Goal: Transaction & Acquisition: Book appointment/travel/reservation

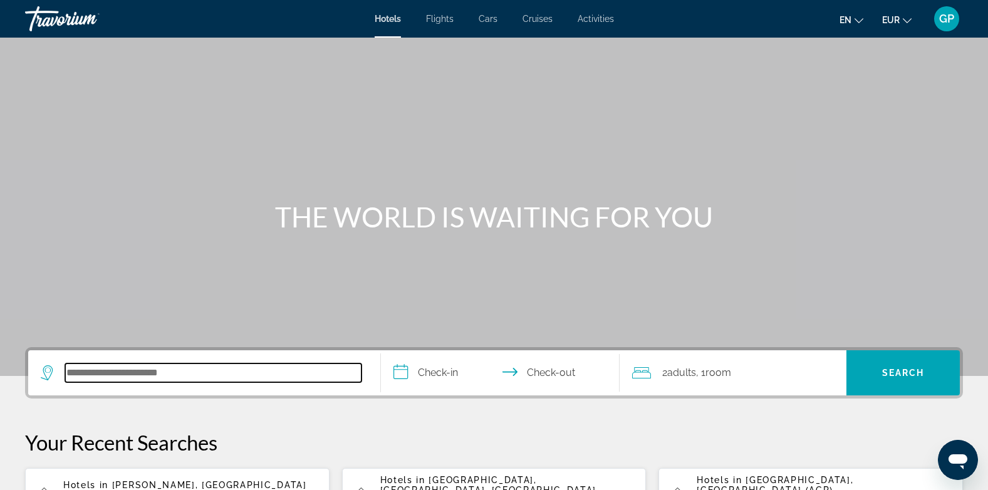
click at [125, 378] on input "Search hotel destination" at bounding box center [213, 372] width 296 height 19
click at [598, 18] on span "Activities" at bounding box center [596, 19] width 36 height 10
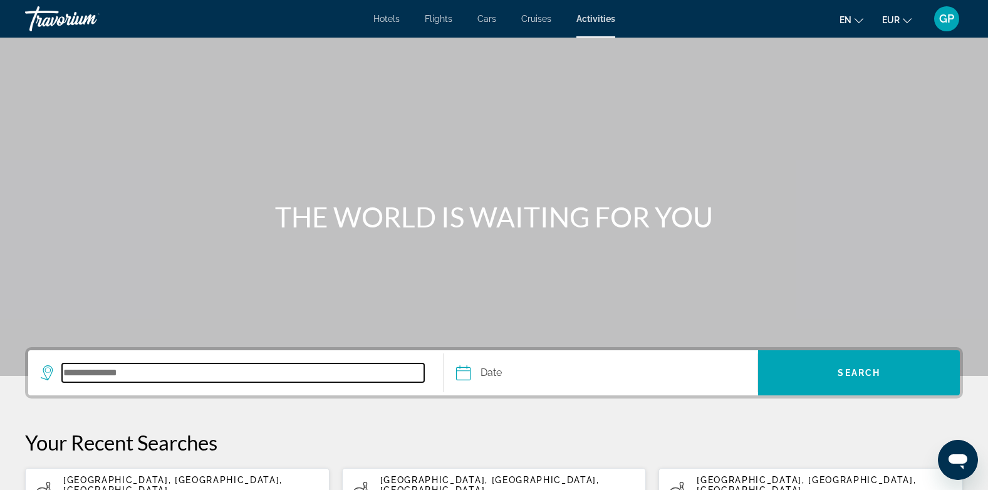
click at [78, 368] on input "Search destination" at bounding box center [243, 372] width 362 height 19
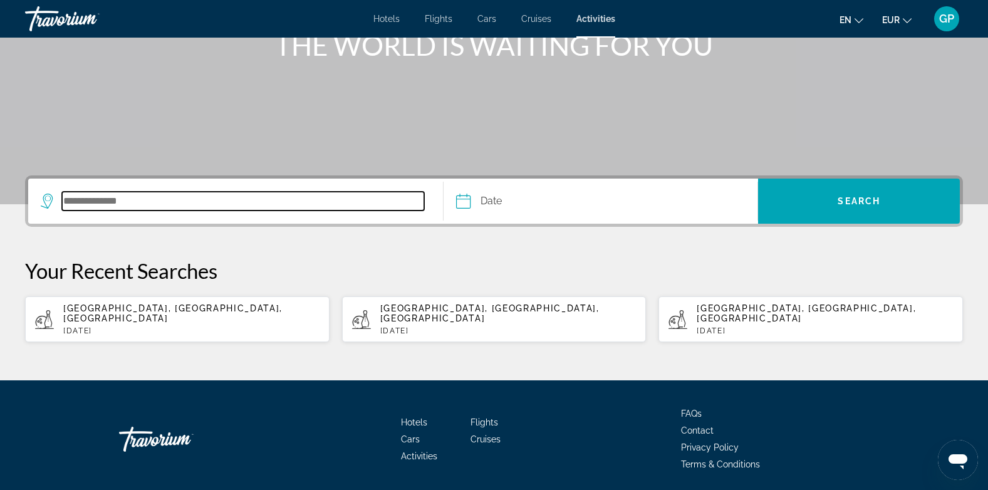
scroll to position [205, 0]
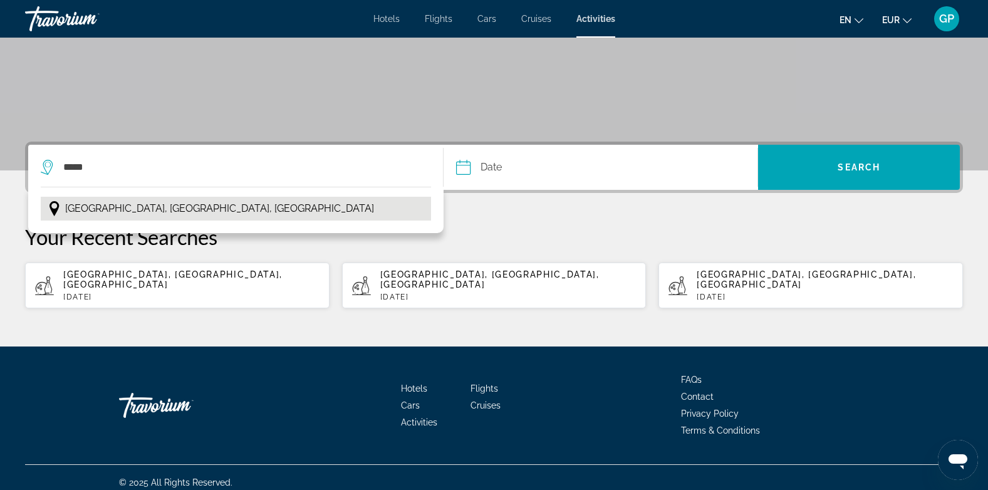
click at [127, 207] on span "[GEOGRAPHIC_DATA], [GEOGRAPHIC_DATA], [GEOGRAPHIC_DATA]" at bounding box center [219, 209] width 309 height 18
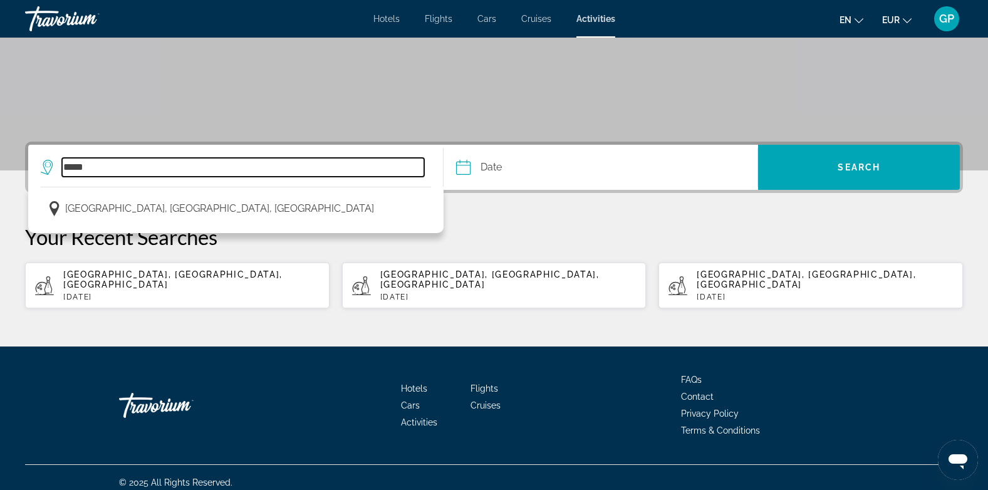
type input "**********"
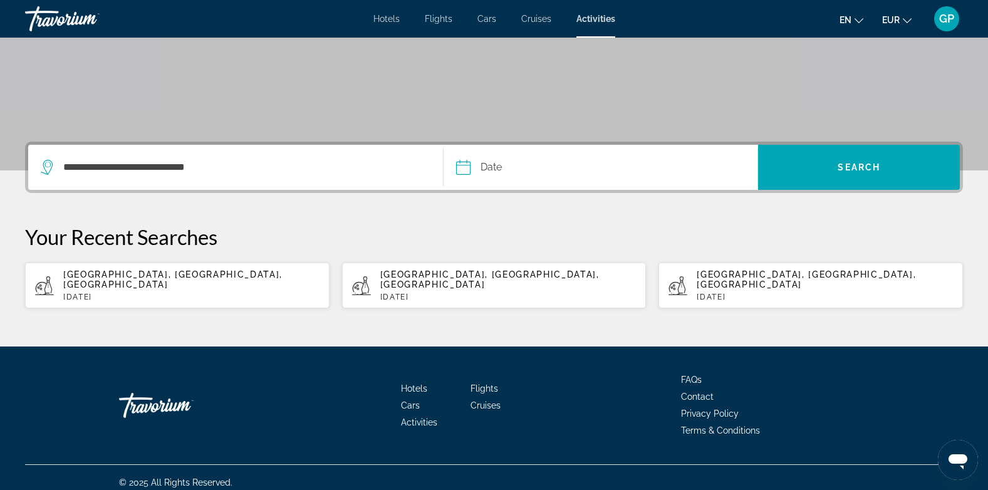
click at [506, 164] on input "Date" at bounding box center [531, 169] width 156 height 49
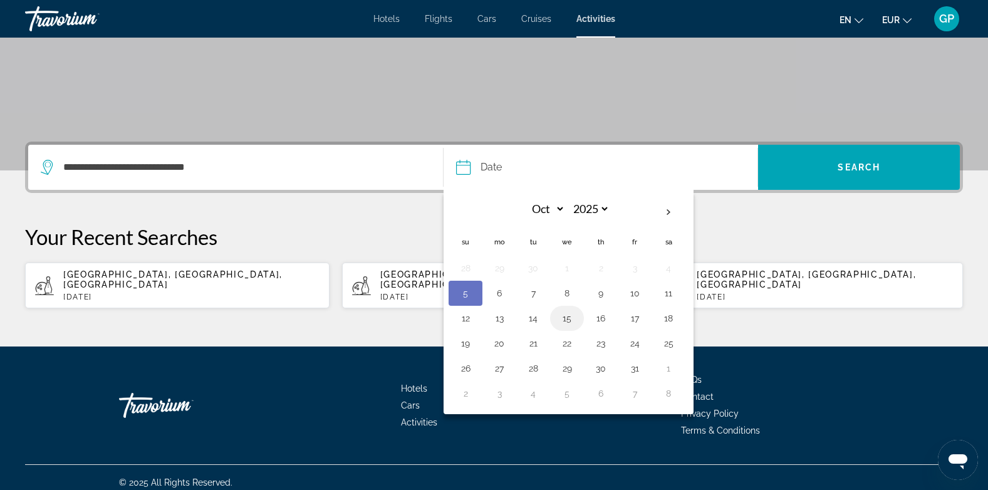
click at [569, 321] on button "15" at bounding box center [567, 318] width 20 height 18
type input "**********"
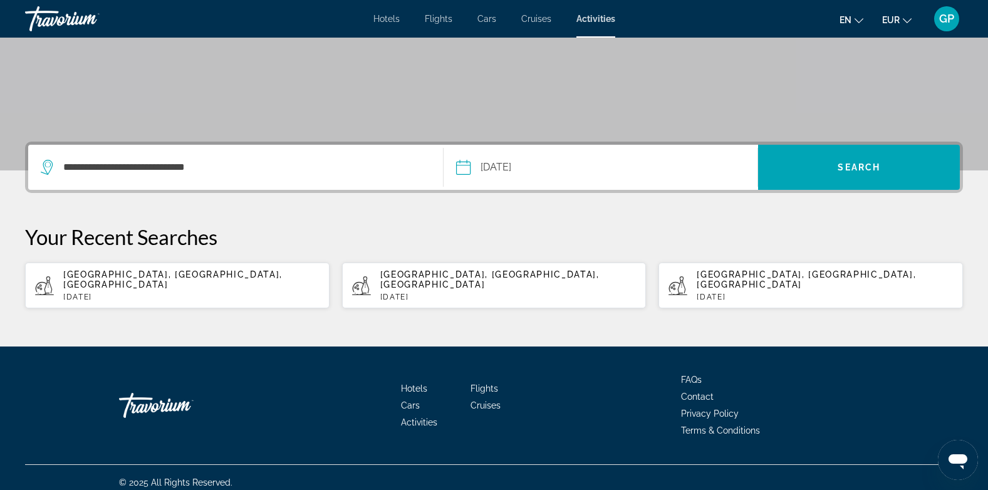
click at [546, 177] on input "**********" at bounding box center [531, 169] width 156 height 49
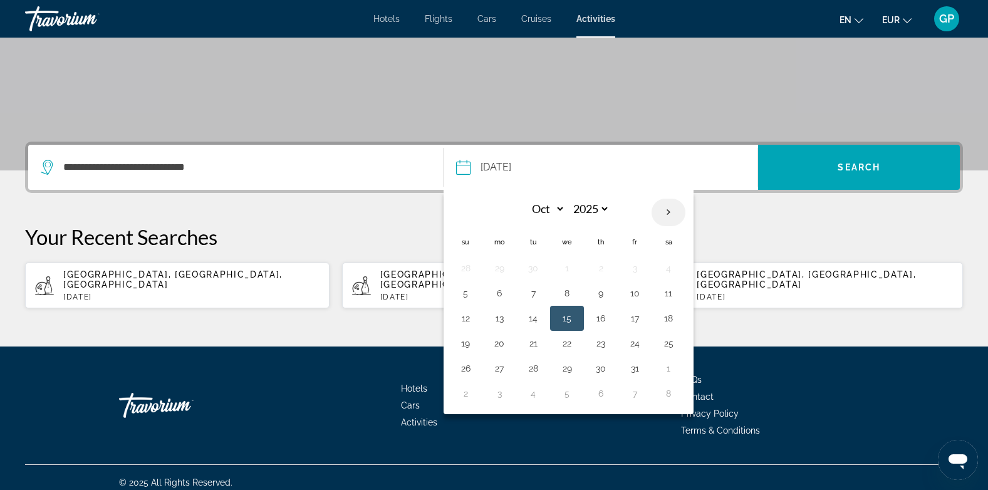
click at [669, 212] on th "Next month" at bounding box center [669, 213] width 34 height 28
select select "*"
select select "****"
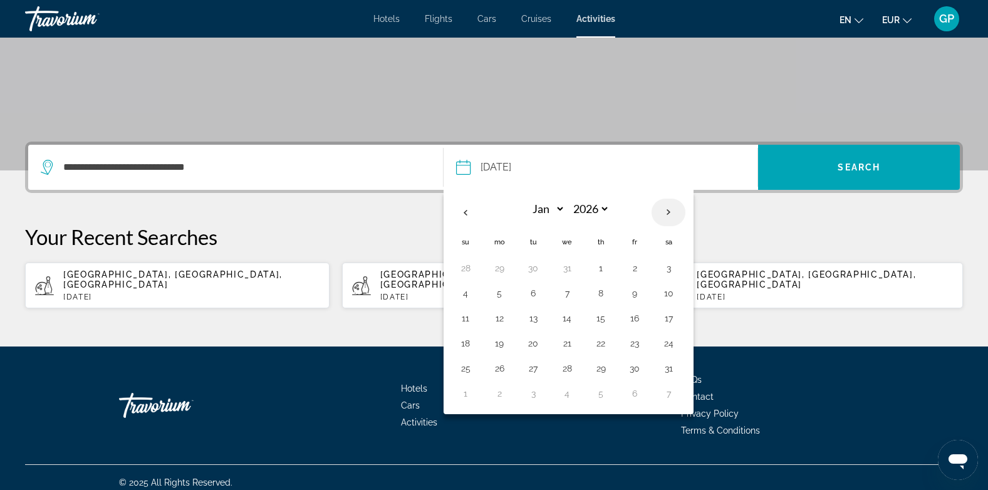
click at [669, 212] on th "Next month" at bounding box center [669, 213] width 34 height 28
select select "*"
click at [603, 318] on button "16" at bounding box center [601, 318] width 20 height 18
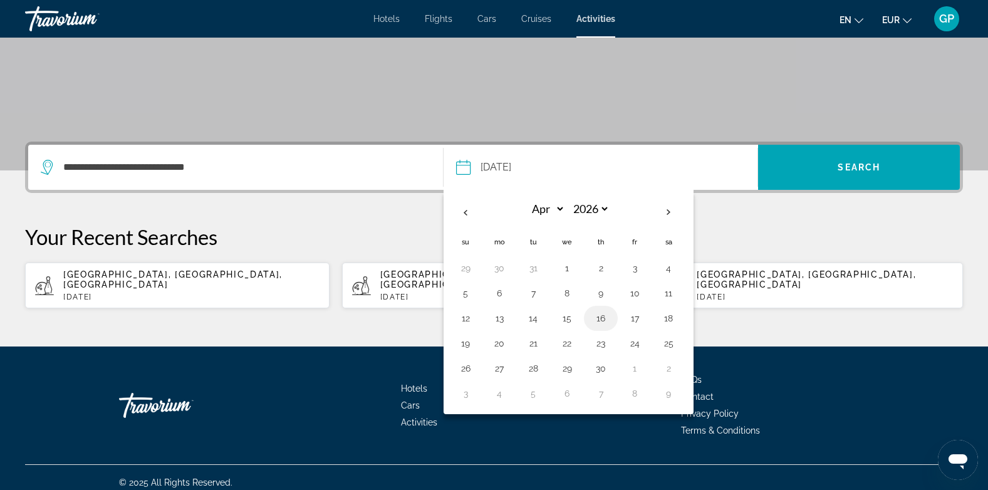
type input "**********"
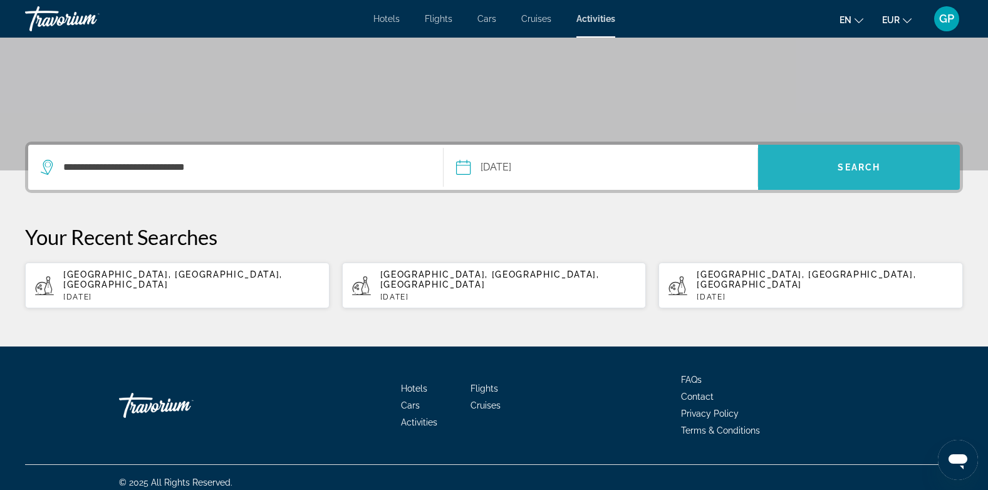
click at [836, 172] on span "Search" at bounding box center [859, 167] width 202 height 30
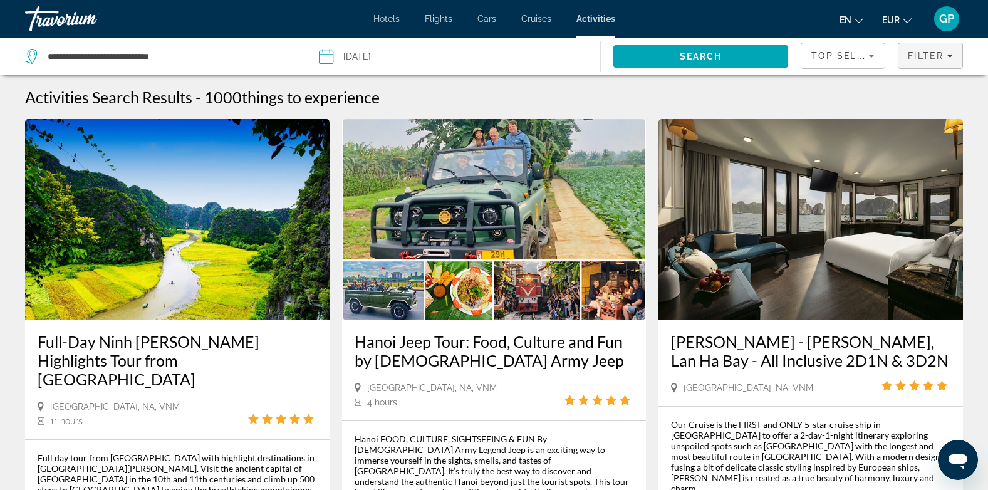
click at [935, 59] on span "Filter" at bounding box center [926, 56] width 36 height 10
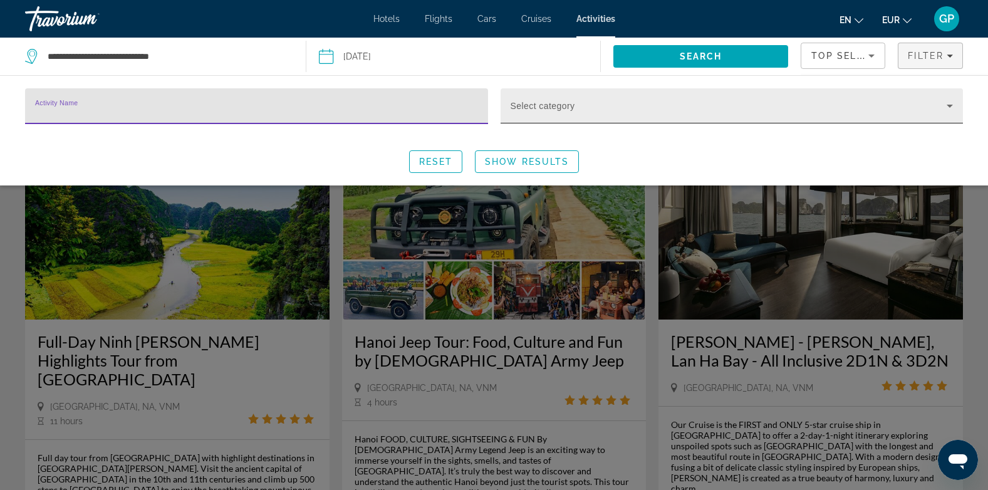
click at [550, 103] on span "Search widget" at bounding box center [729, 110] width 437 height 15
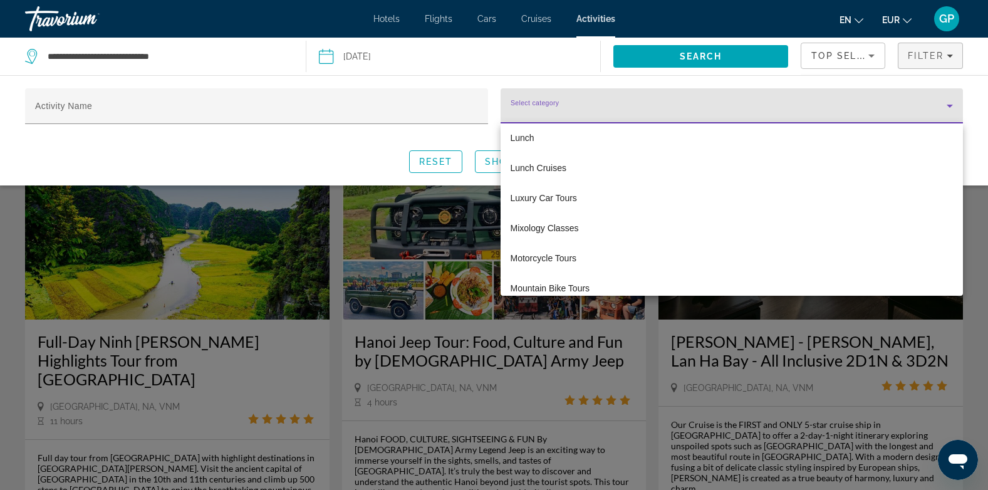
scroll to position [2130, 0]
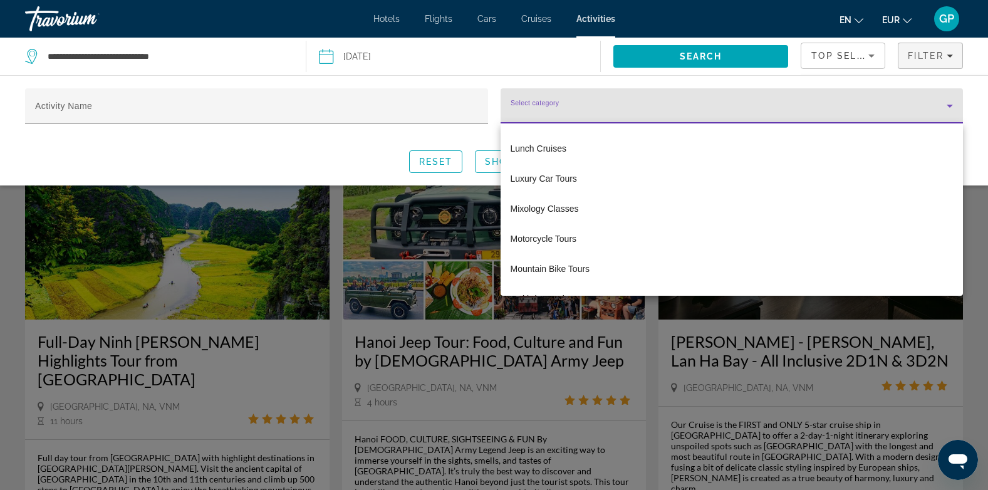
click at [512, 76] on div at bounding box center [494, 245] width 988 height 490
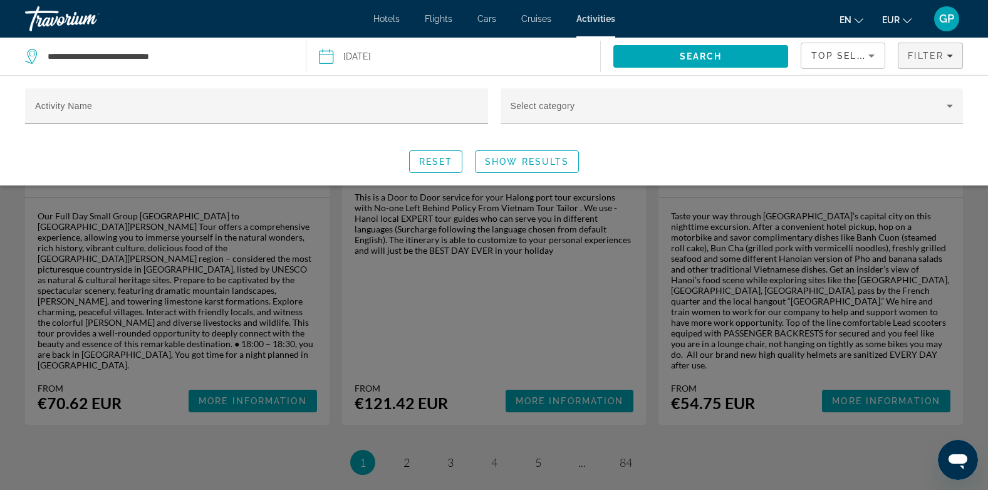
scroll to position [1942, 0]
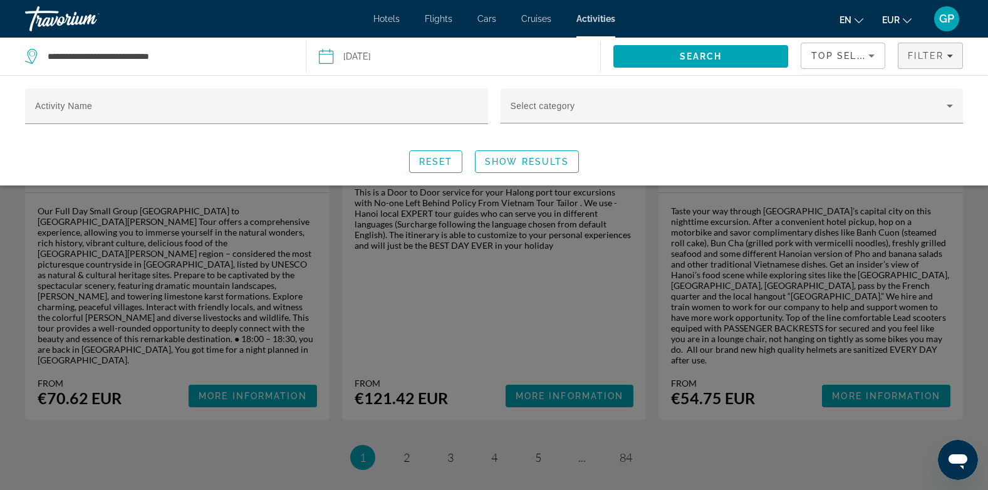
click at [625, 303] on div "Search widget" at bounding box center [494, 336] width 988 height 308
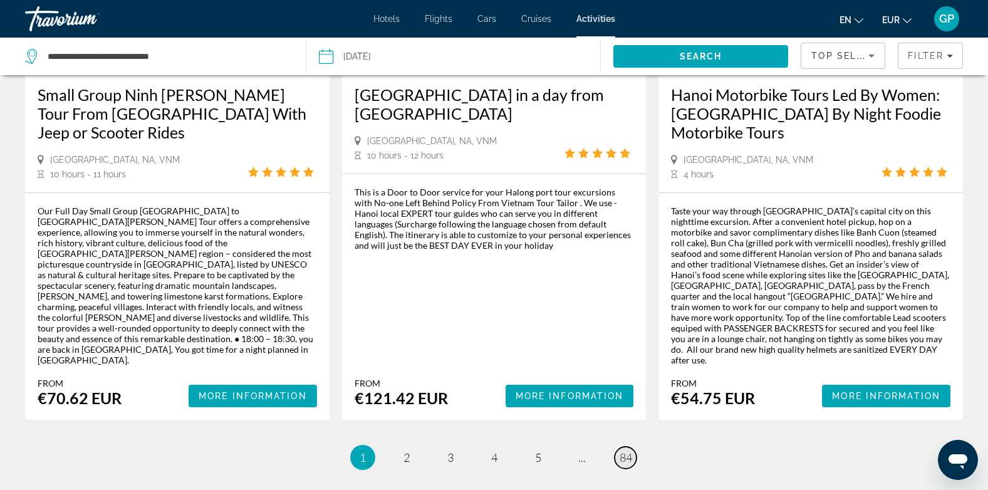
click at [626, 450] on span "84" at bounding box center [626, 457] width 13 height 14
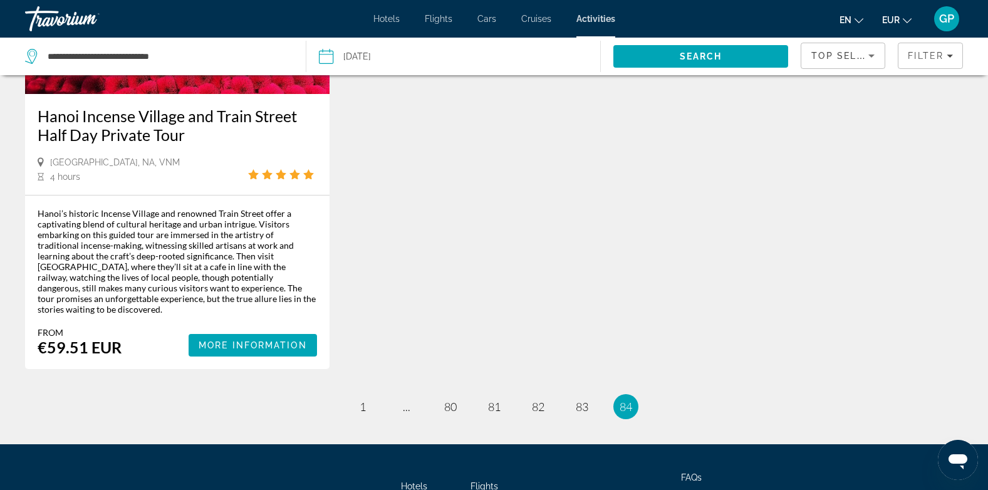
scroll to position [814, 0]
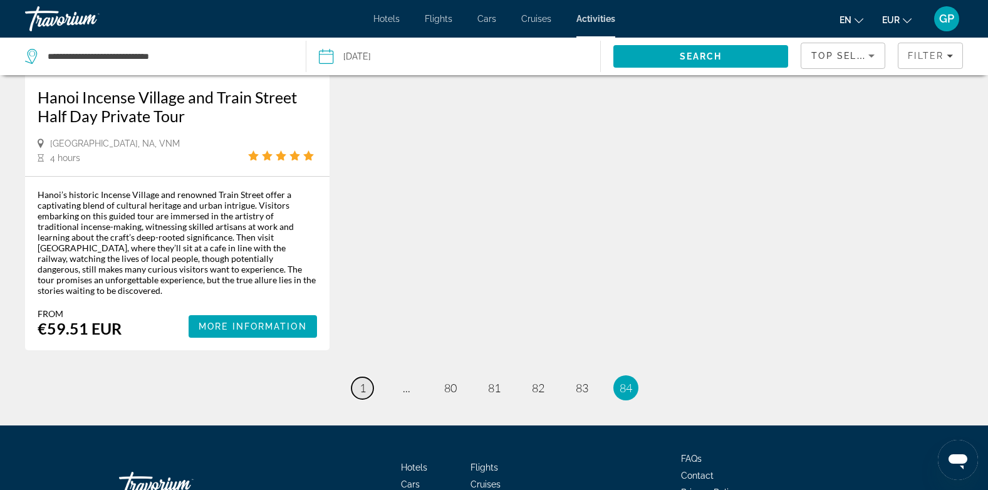
click at [362, 381] on span "1" at bounding box center [363, 388] width 6 height 14
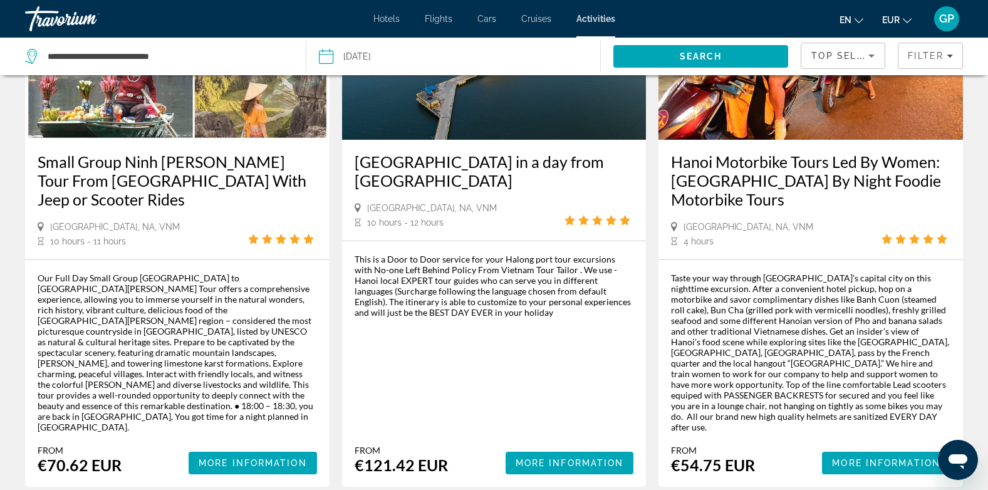
scroll to position [1942, 0]
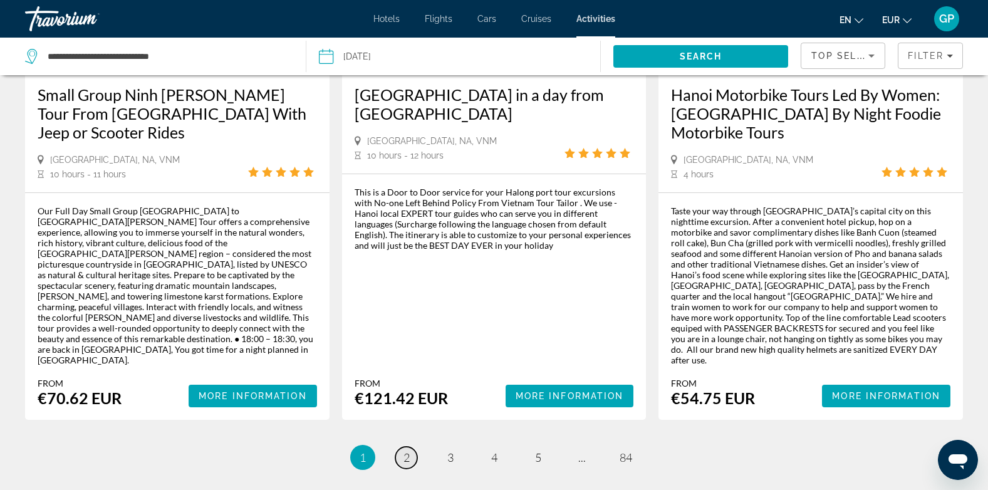
click at [408, 450] on span "2" at bounding box center [406, 457] width 6 height 14
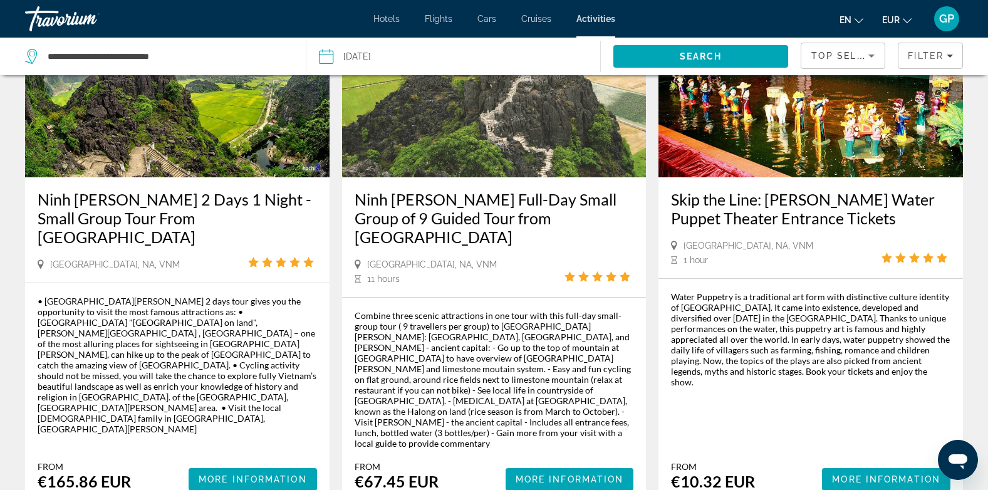
scroll to position [1925, 0]
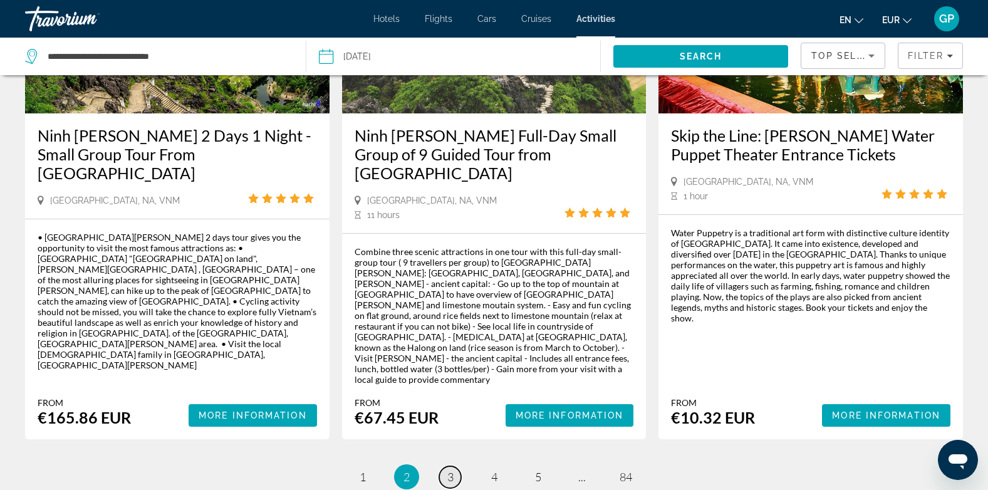
click at [449, 470] on span "3" at bounding box center [450, 477] width 6 height 14
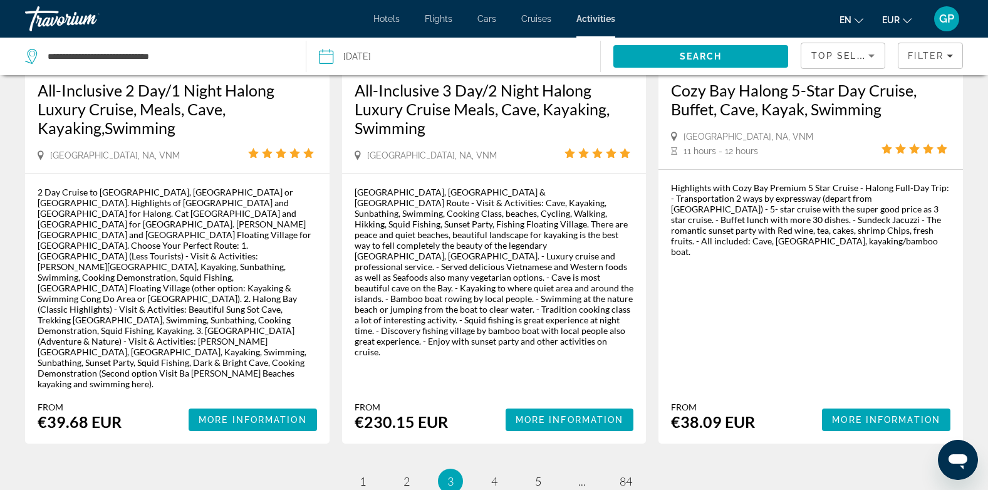
scroll to position [1946, 0]
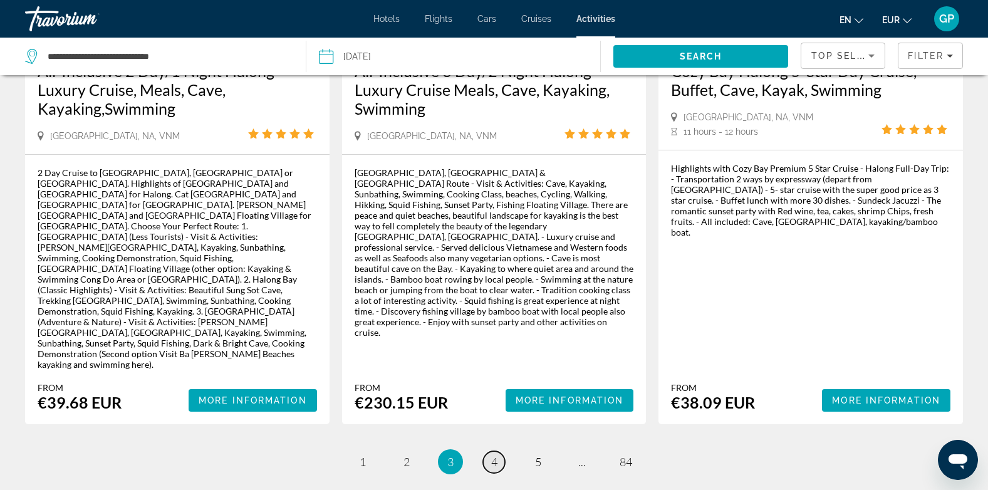
click at [493, 455] on span "4" at bounding box center [494, 462] width 6 height 14
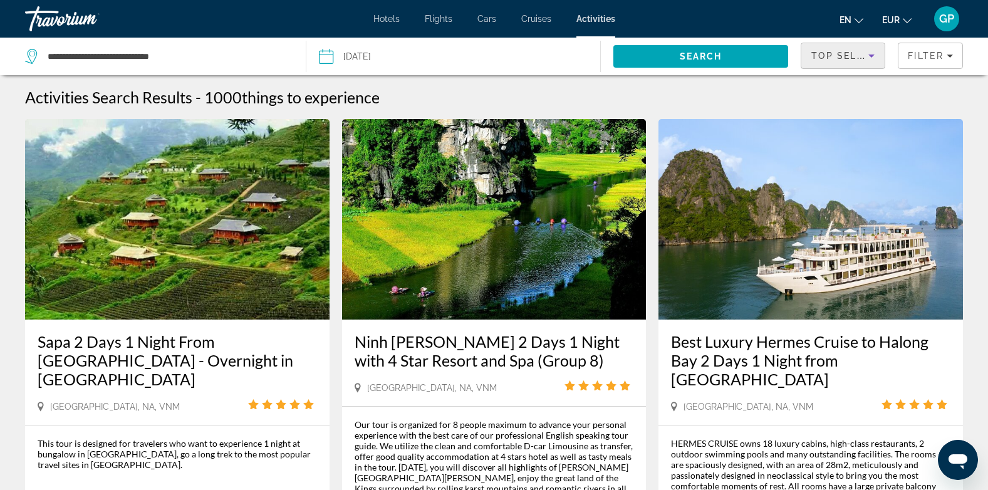
click at [841, 51] on span "Top Sellers" at bounding box center [846, 56] width 71 height 10
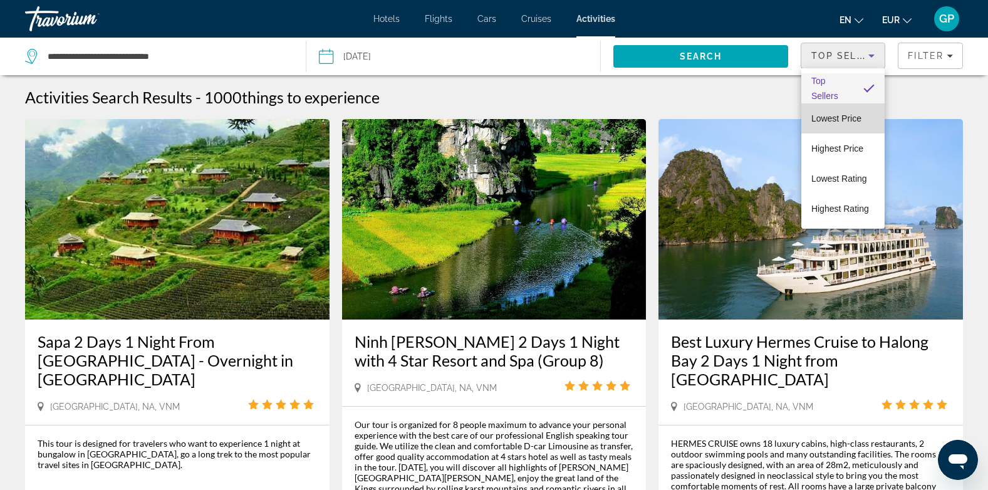
click at [848, 119] on span "Lowest Price" at bounding box center [836, 118] width 50 height 10
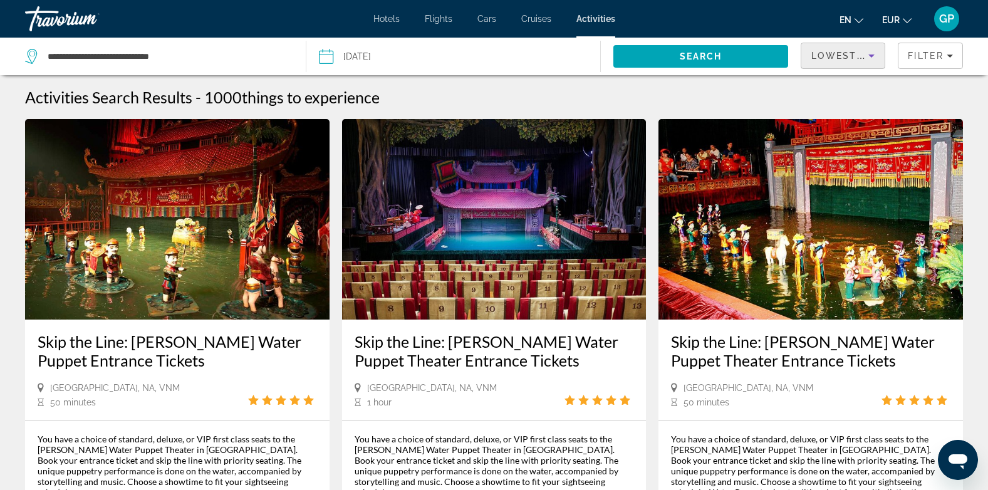
click at [856, 19] on icon "Change language" at bounding box center [859, 20] width 9 height 9
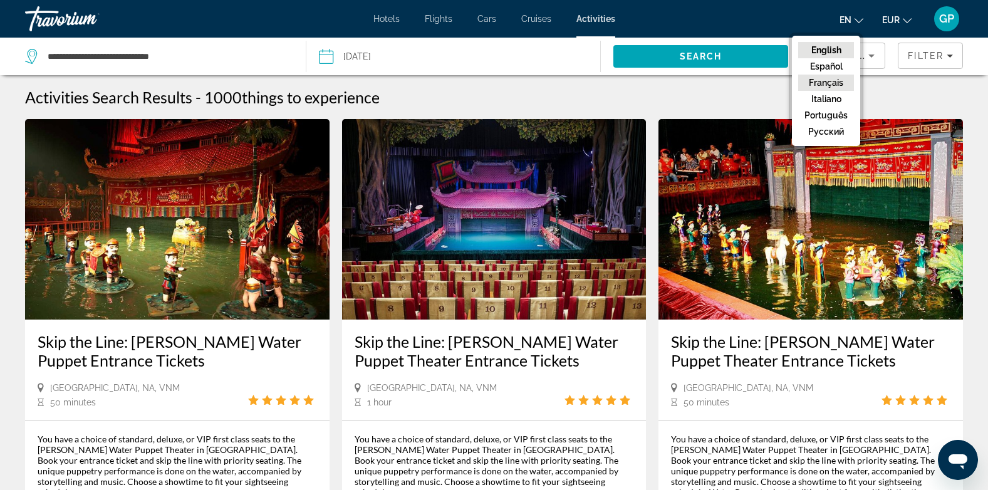
click at [824, 82] on button "Français" at bounding box center [826, 83] width 56 height 16
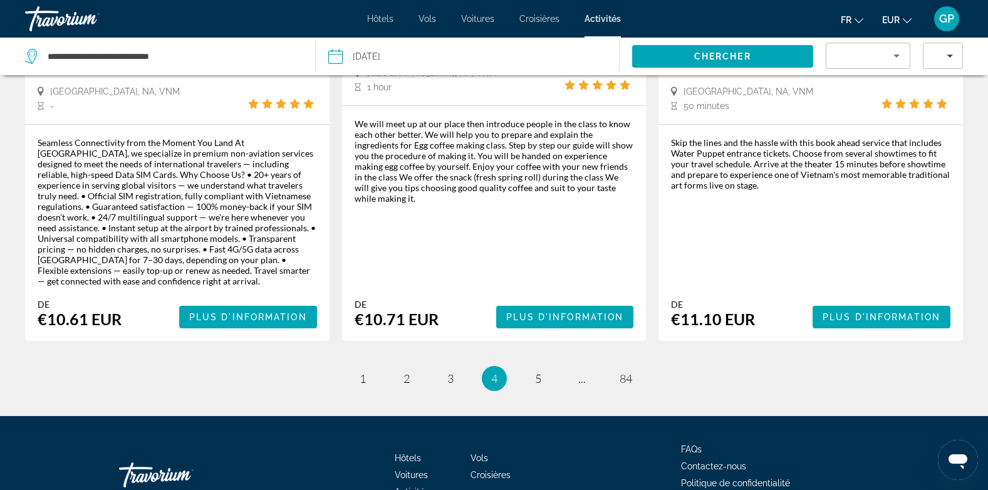
scroll to position [1817, 0]
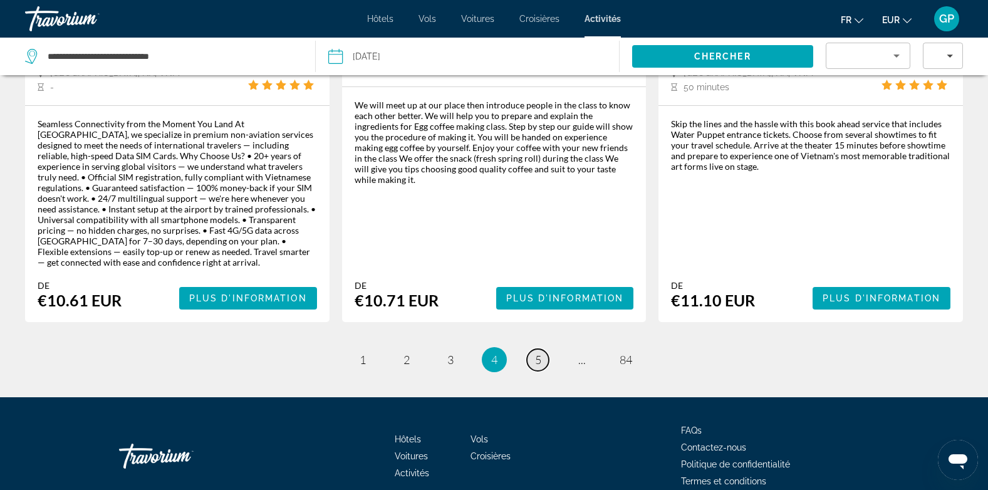
click at [533, 349] on link "page 5" at bounding box center [538, 360] width 22 height 22
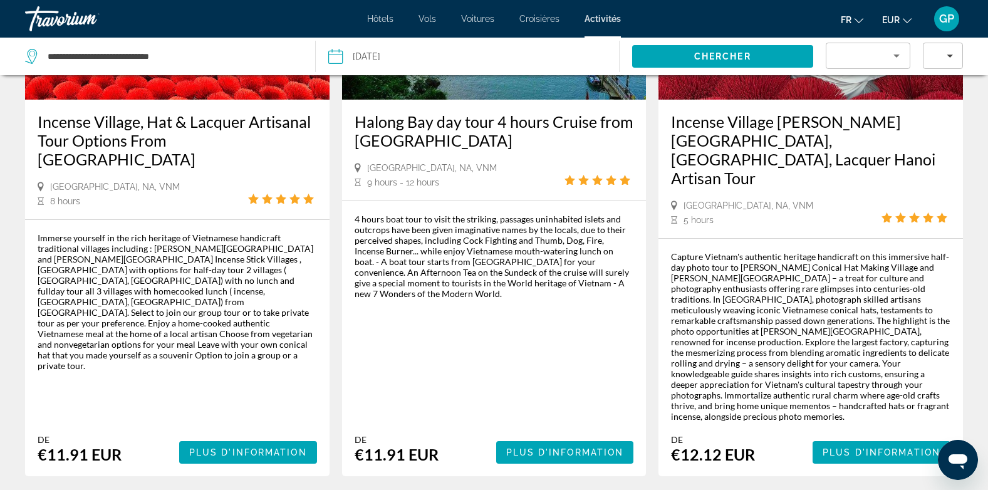
scroll to position [1817, 0]
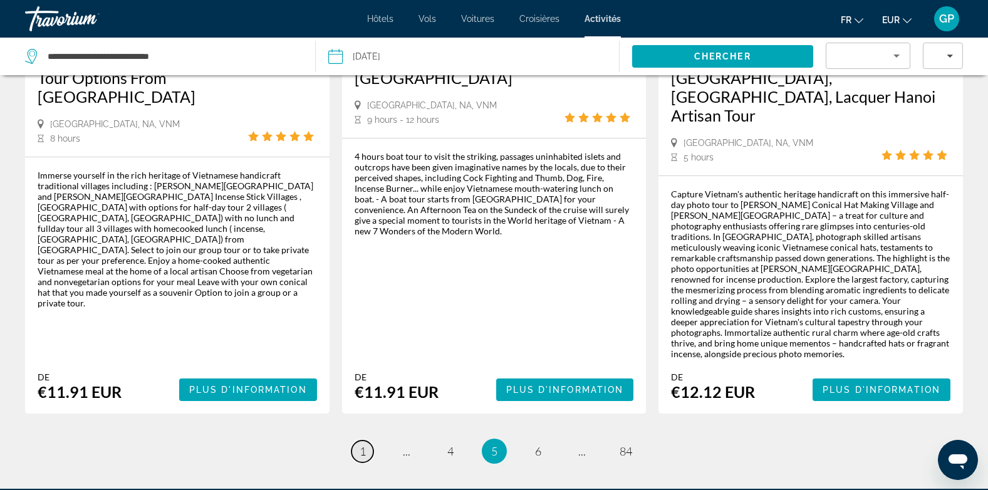
click at [361, 444] on span "1" at bounding box center [363, 451] width 6 height 14
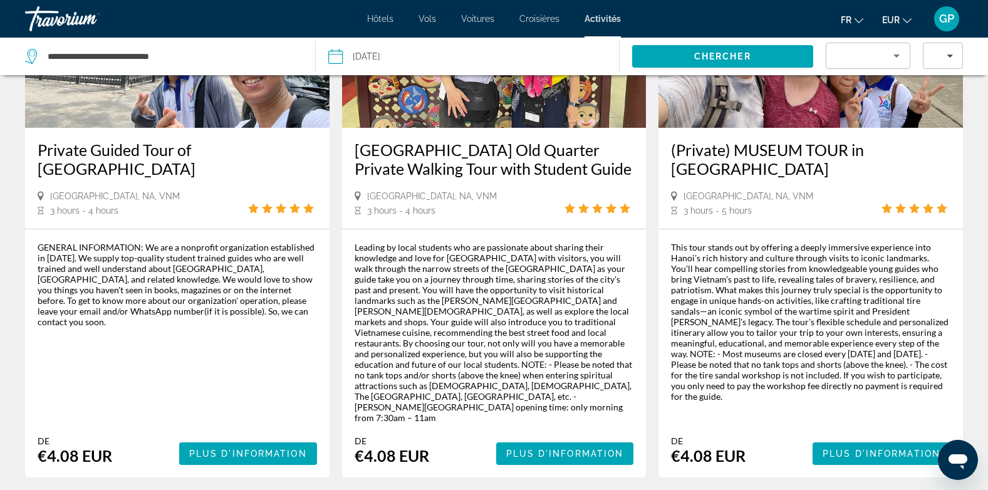
scroll to position [1942, 0]
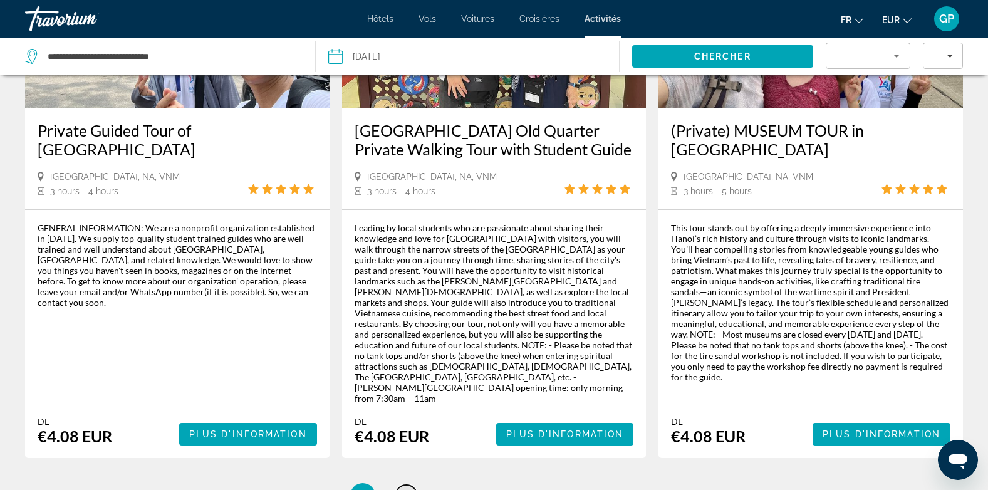
click at [410, 485] on link "page 2" at bounding box center [406, 496] width 22 height 22
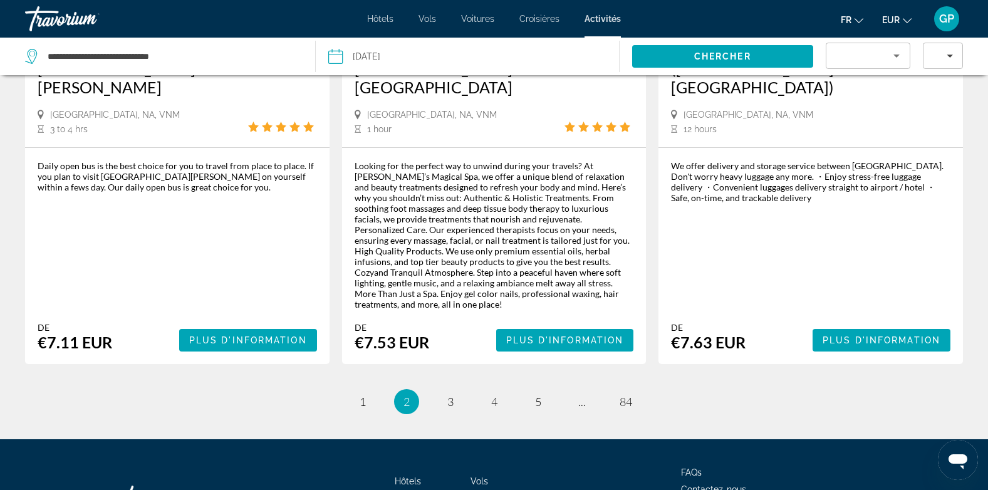
scroll to position [1879, 0]
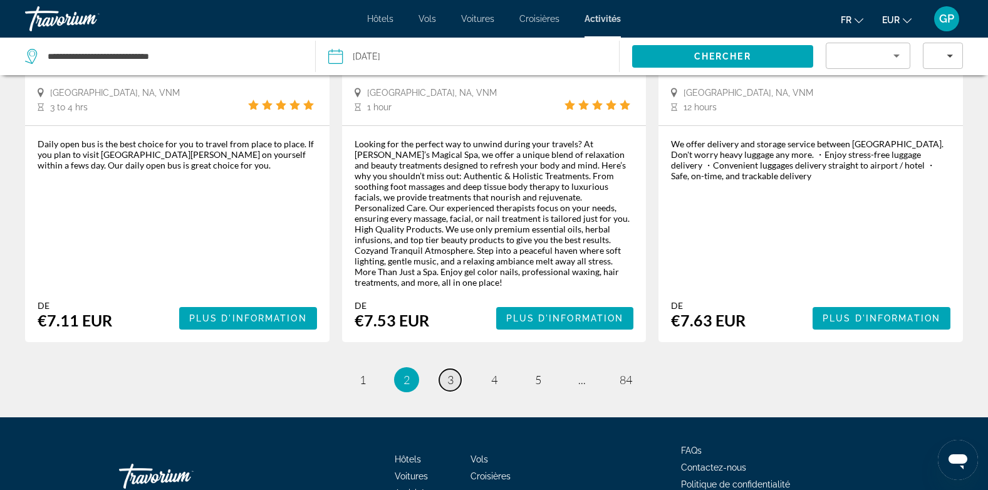
click at [452, 373] on span "3" at bounding box center [450, 380] width 6 height 14
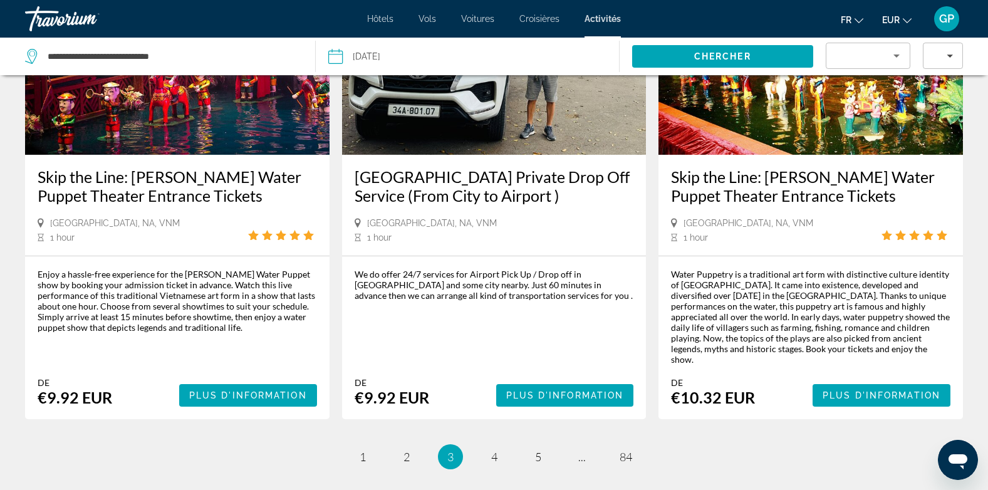
scroll to position [1792, 0]
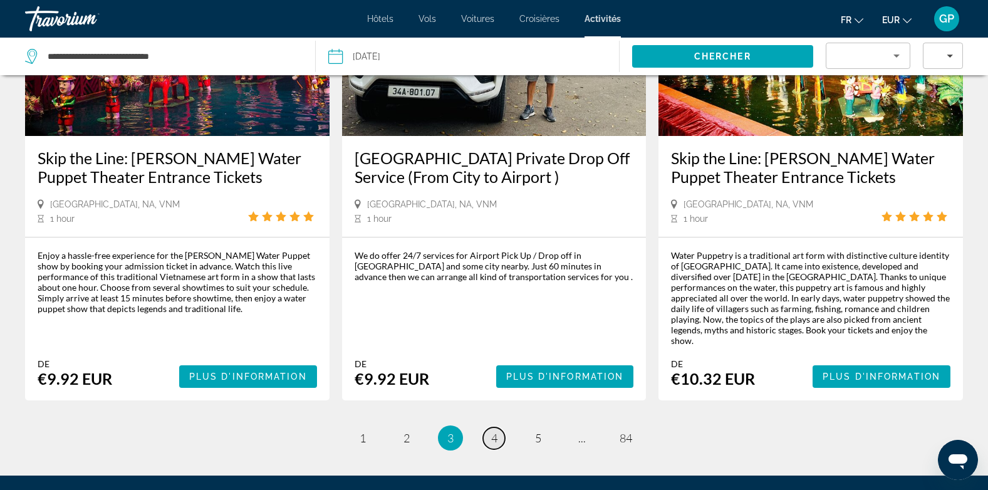
click at [492, 431] on span "4" at bounding box center [494, 438] width 6 height 14
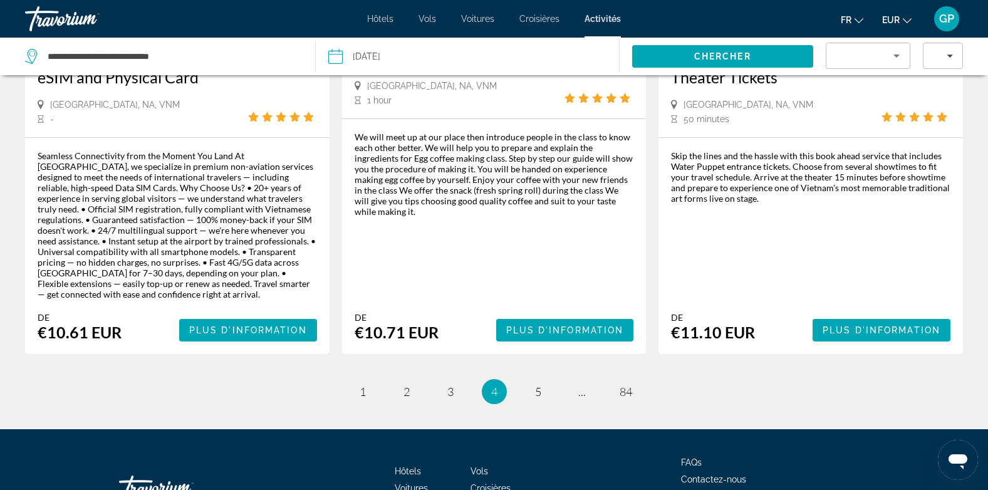
scroll to position [1846, 0]
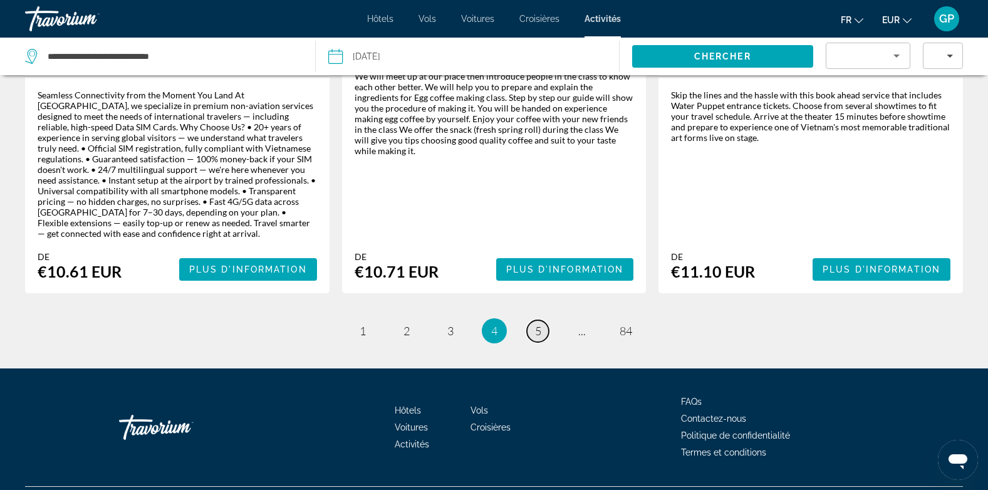
click at [534, 320] on link "page 5" at bounding box center [538, 331] width 22 height 22
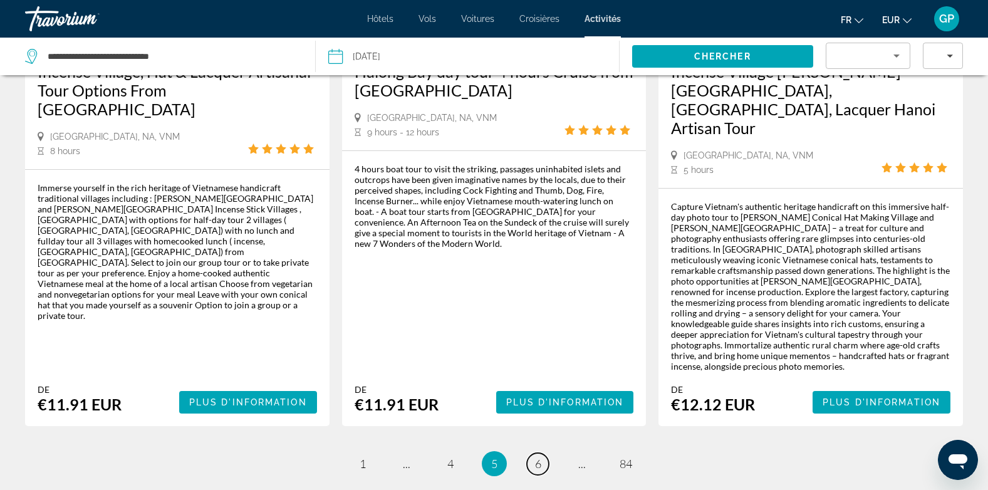
scroll to position [1835, 0]
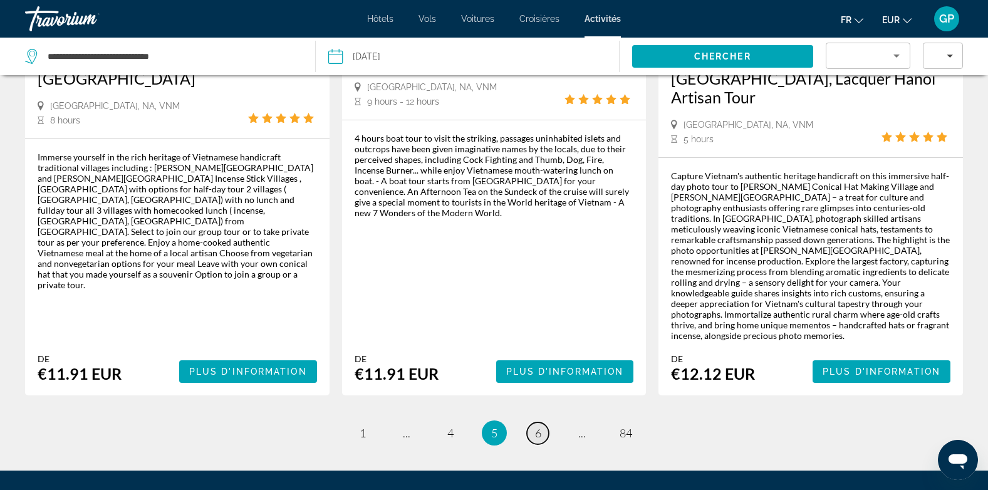
click at [535, 426] on span "6" at bounding box center [538, 433] width 6 height 14
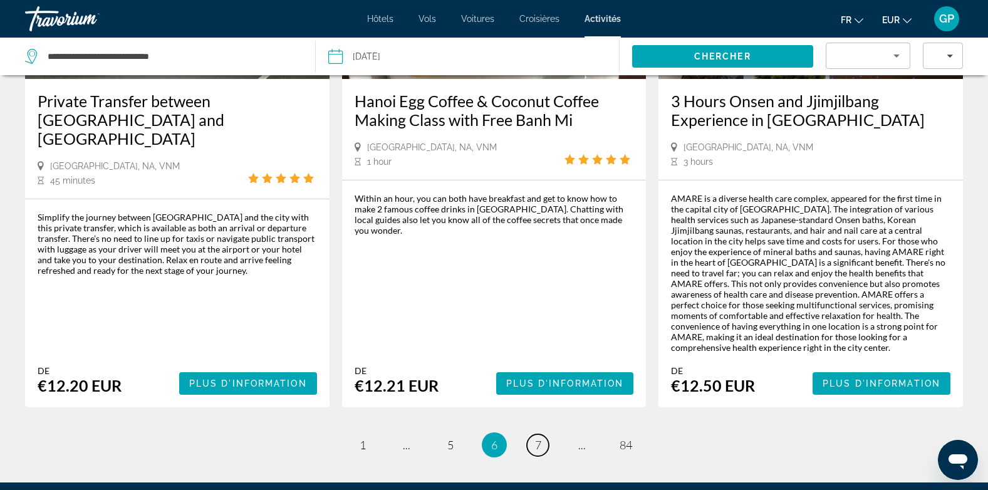
scroll to position [1879, 0]
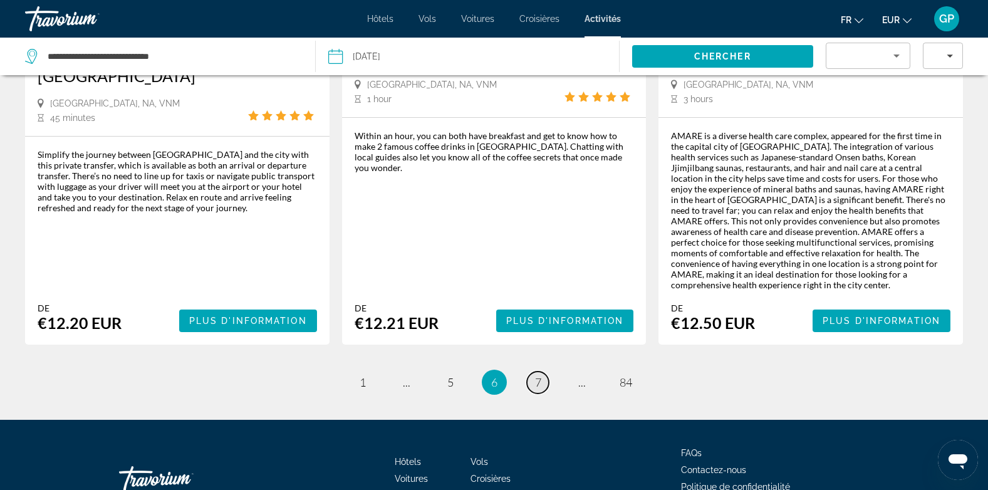
click at [536, 375] on span "7" at bounding box center [538, 382] width 6 height 14
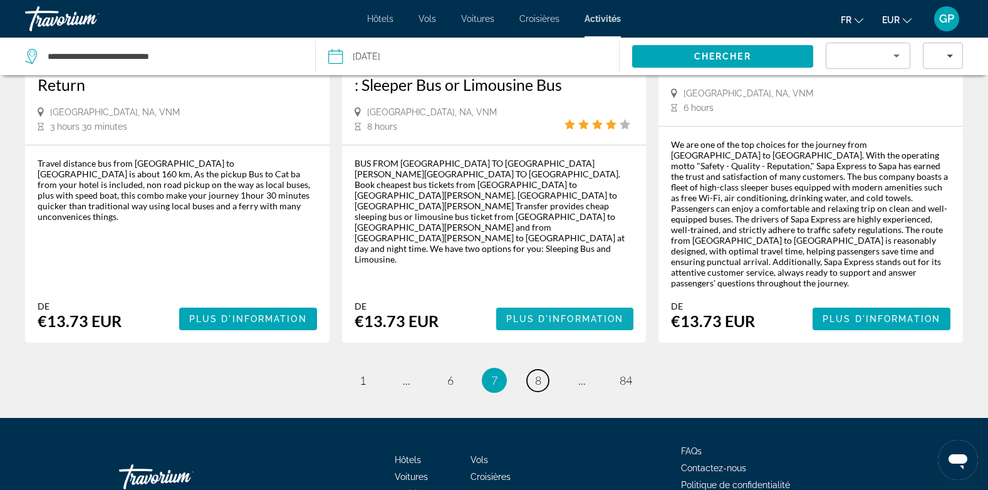
scroll to position [1864, 0]
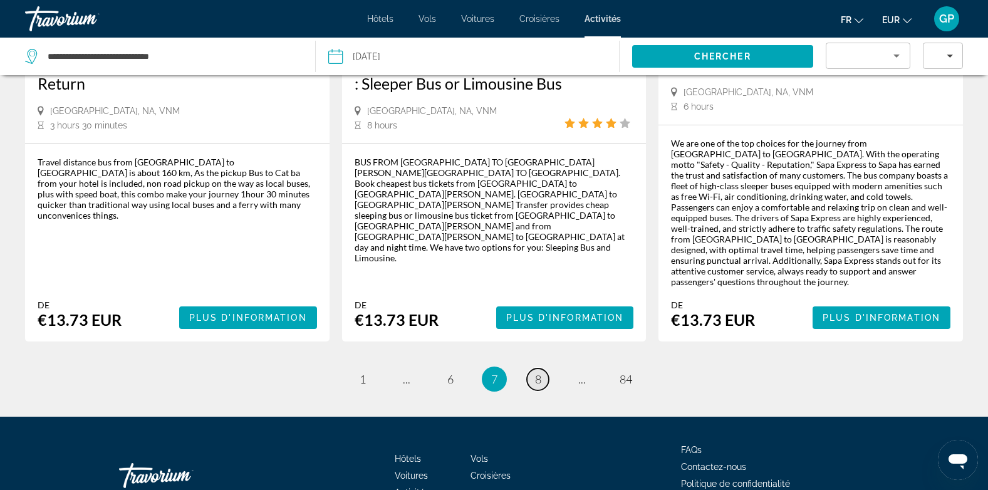
click at [539, 372] on span "8" at bounding box center [538, 379] width 6 height 14
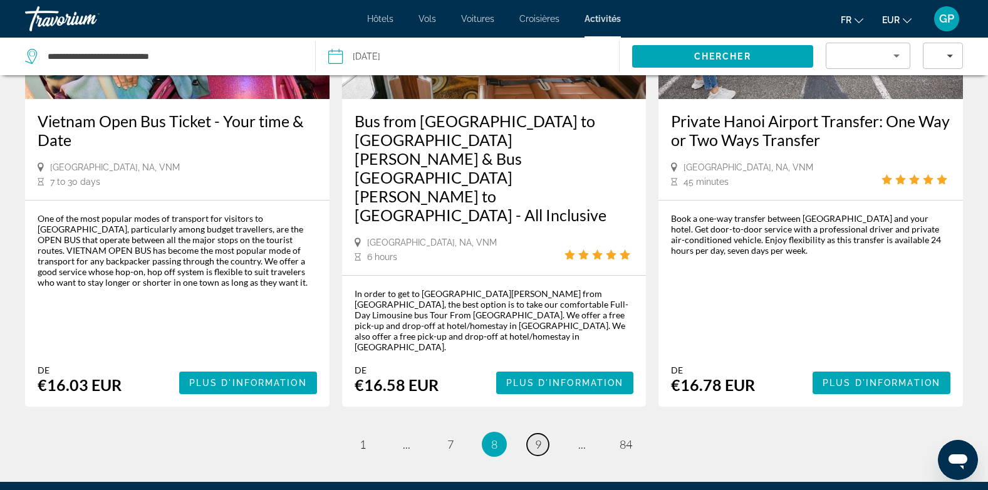
scroll to position [1817, 0]
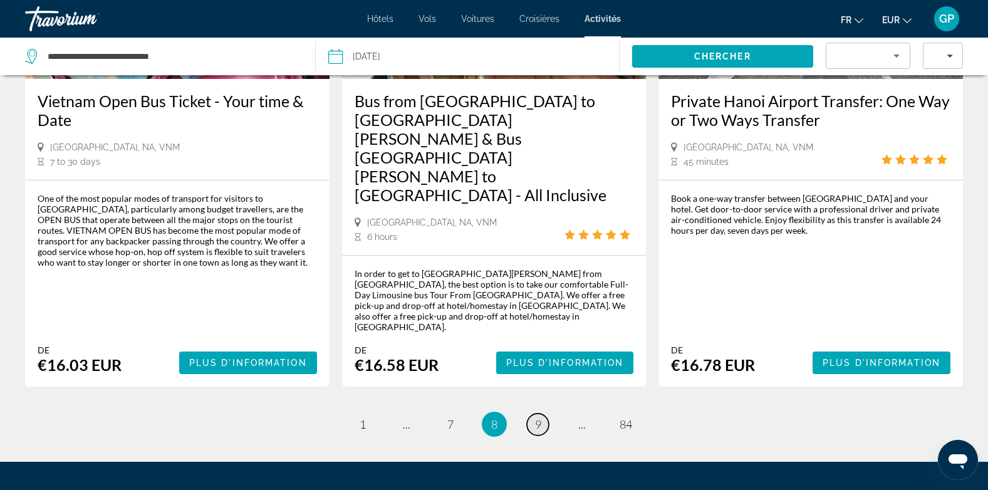
click at [538, 413] on link "page 9" at bounding box center [538, 424] width 22 height 22
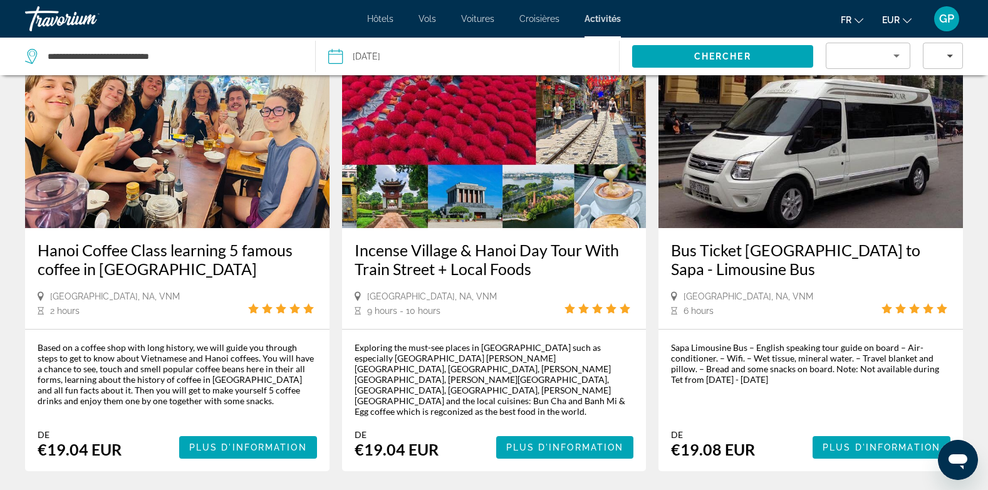
scroll to position [1817, 0]
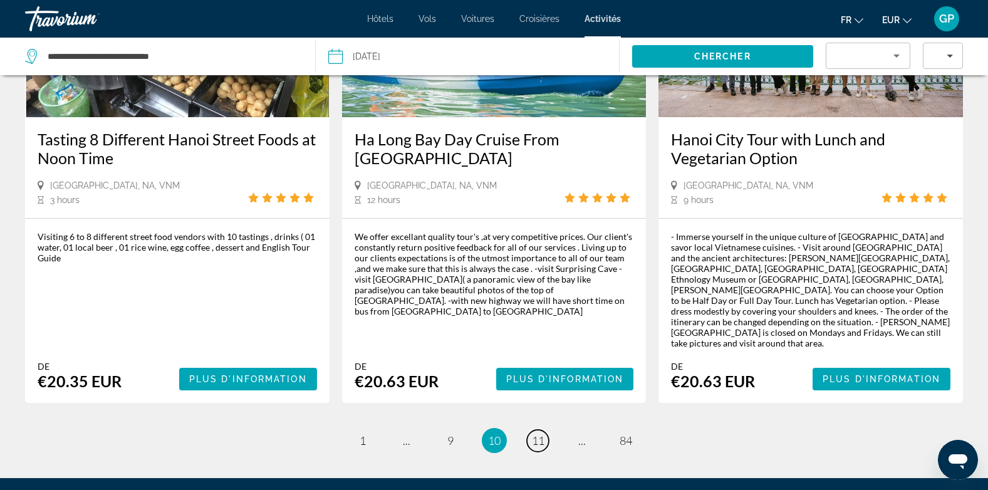
scroll to position [1817, 0]
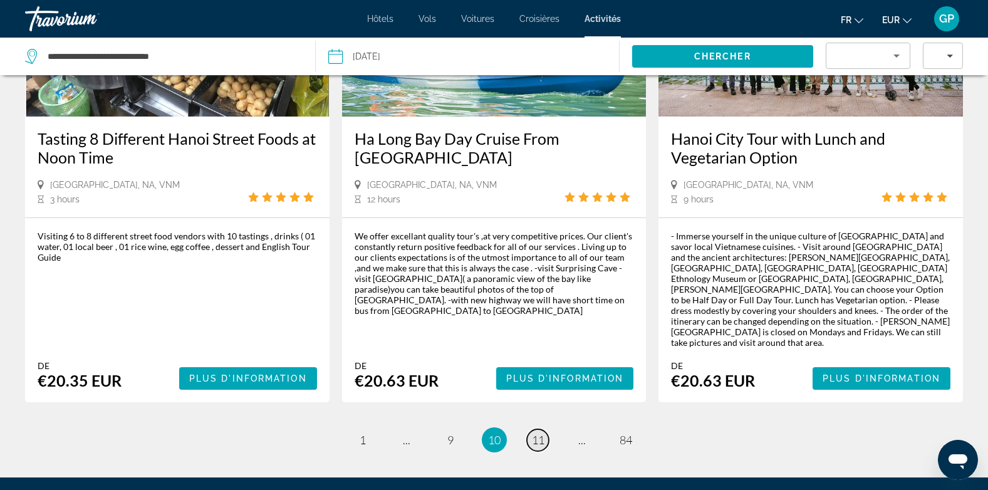
click at [541, 433] on span "11" at bounding box center [538, 440] width 13 height 14
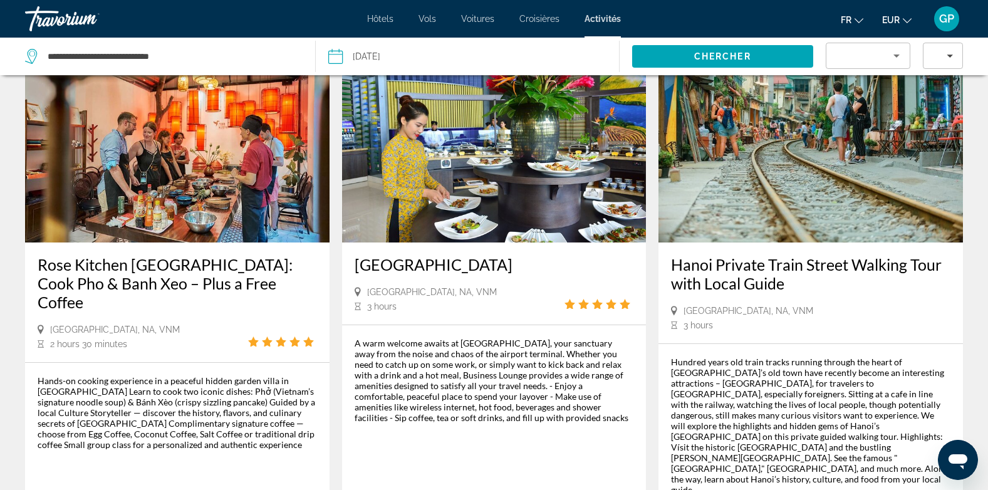
scroll to position [63, 0]
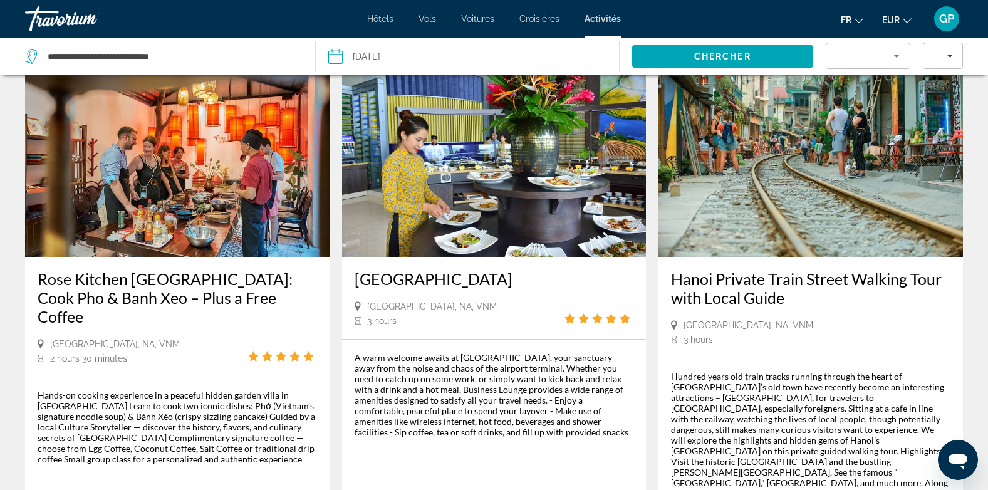
click at [379, 21] on span "Hôtels" at bounding box center [380, 19] width 26 height 10
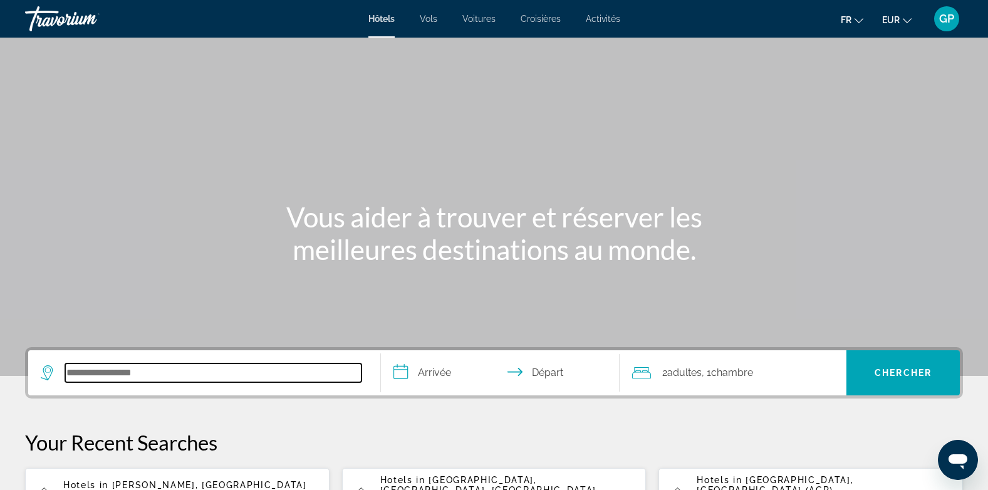
click at [133, 375] on input "Search hotel destination" at bounding box center [213, 372] width 296 height 19
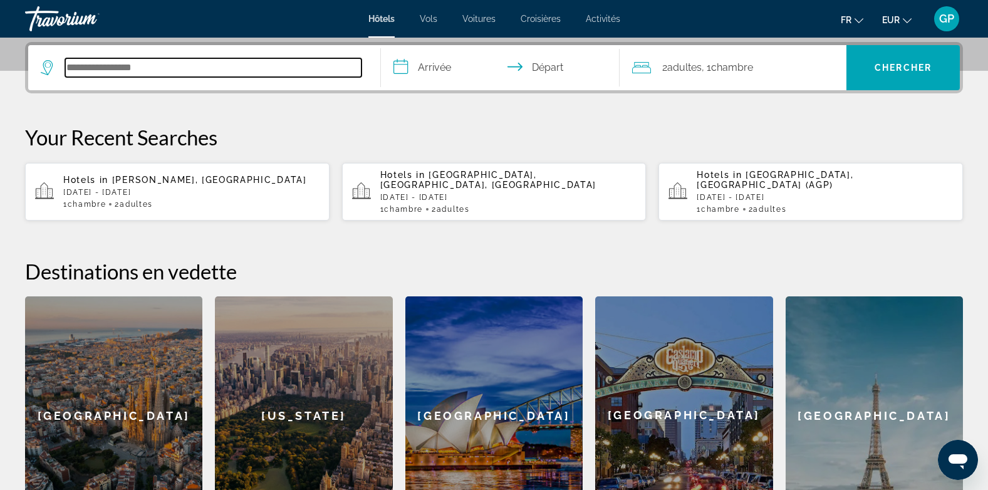
scroll to position [306, 0]
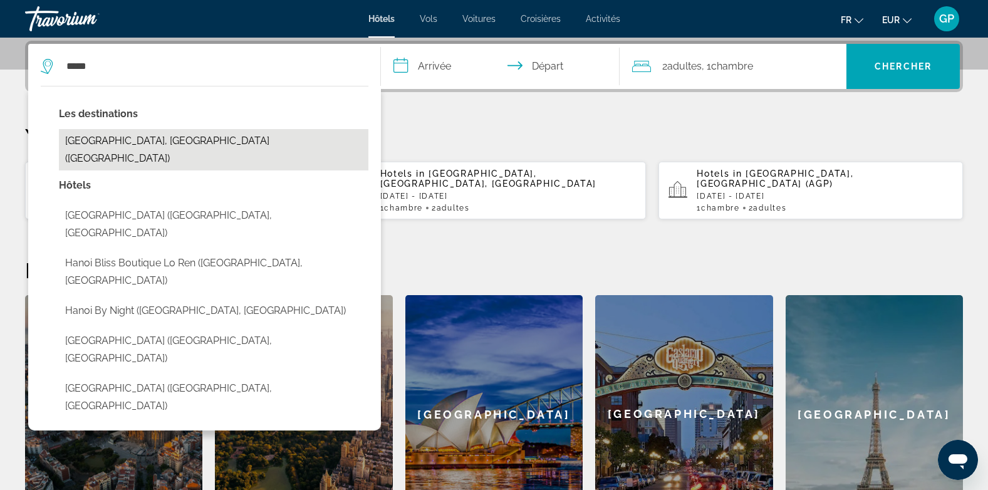
click at [101, 145] on button "[GEOGRAPHIC_DATA], [GEOGRAPHIC_DATA] ([GEOGRAPHIC_DATA])" at bounding box center [213, 149] width 309 height 41
type input "**********"
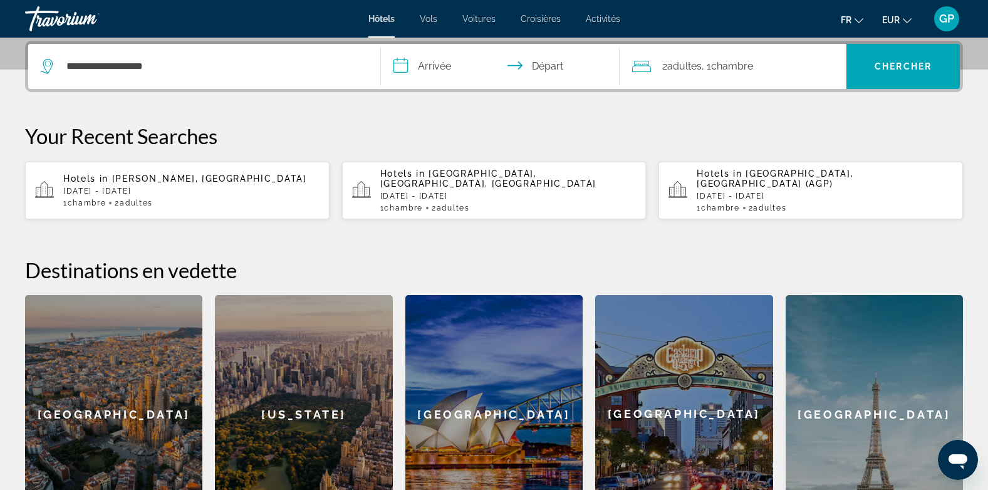
click at [443, 61] on input "**********" at bounding box center [503, 68] width 244 height 49
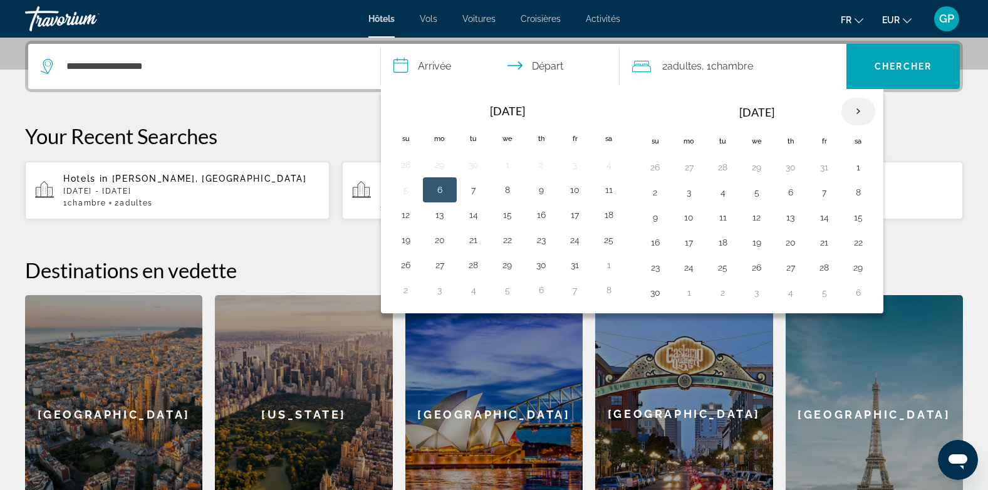
click at [855, 110] on th "Next month" at bounding box center [858, 112] width 34 height 28
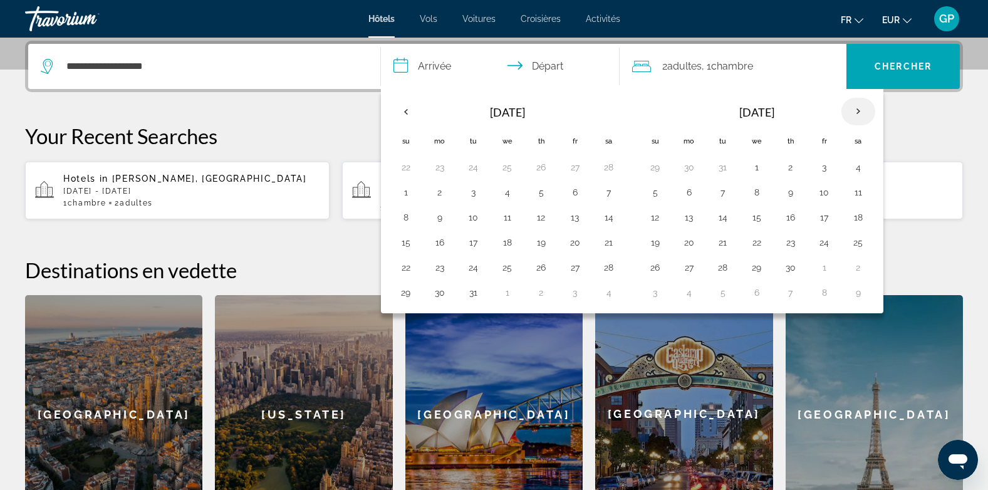
click at [855, 110] on th "Next month" at bounding box center [858, 112] width 34 height 28
click at [512, 216] on button "15" at bounding box center [507, 218] width 20 height 18
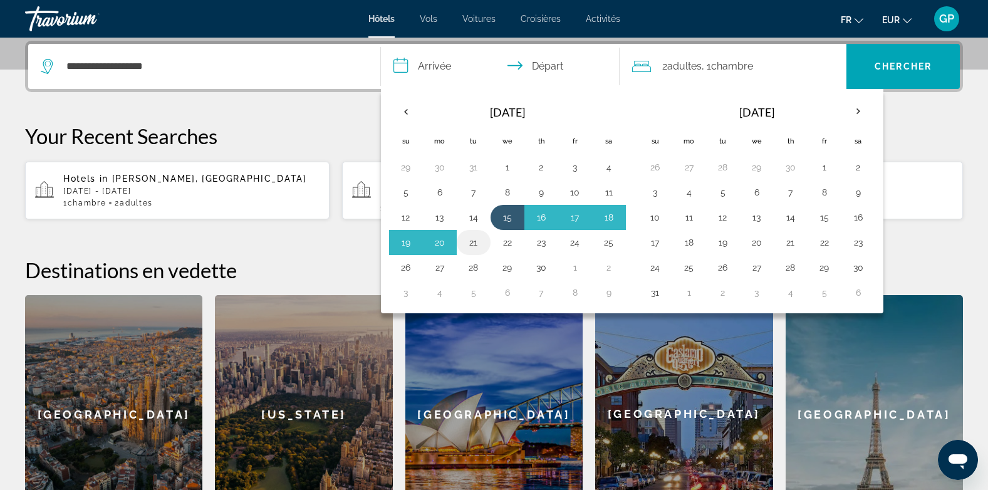
click at [482, 239] on button "21" at bounding box center [474, 243] width 20 height 18
type input "**********"
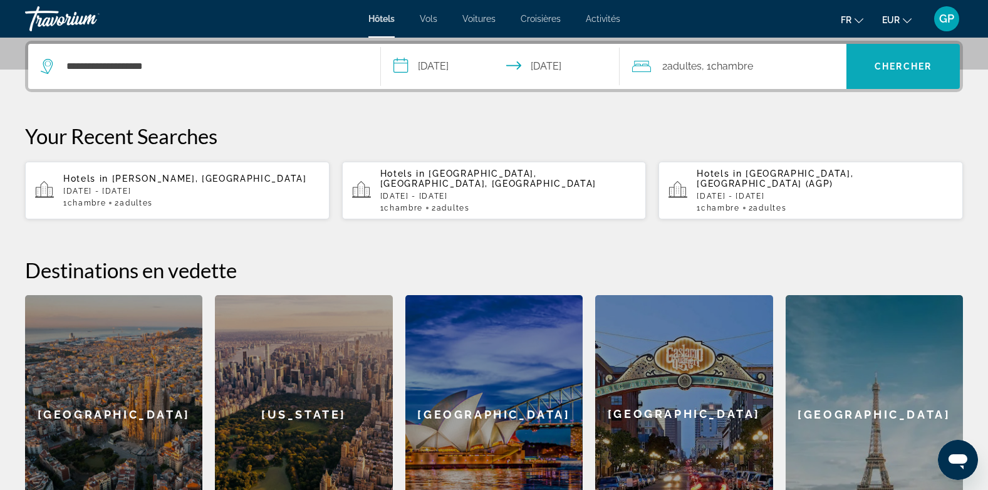
click at [896, 68] on span "Chercher" at bounding box center [903, 66] width 57 height 10
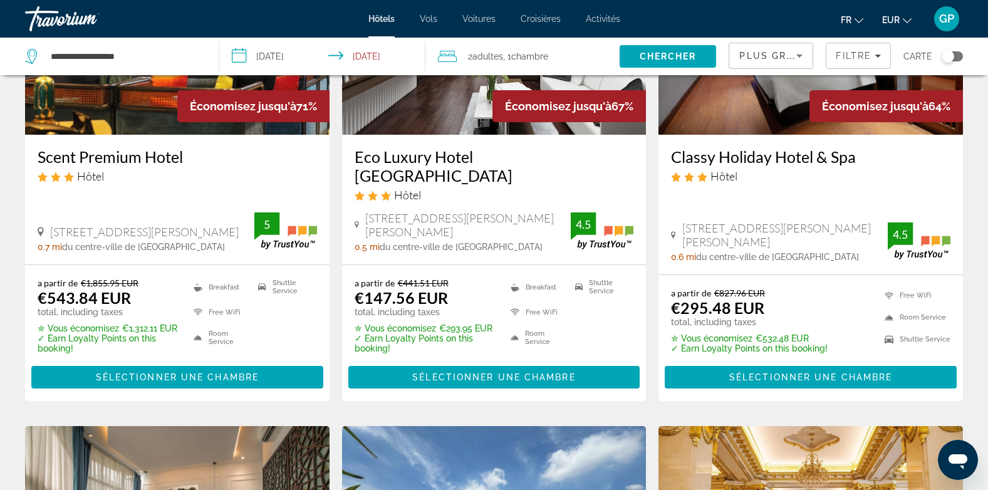
scroll to position [188, 0]
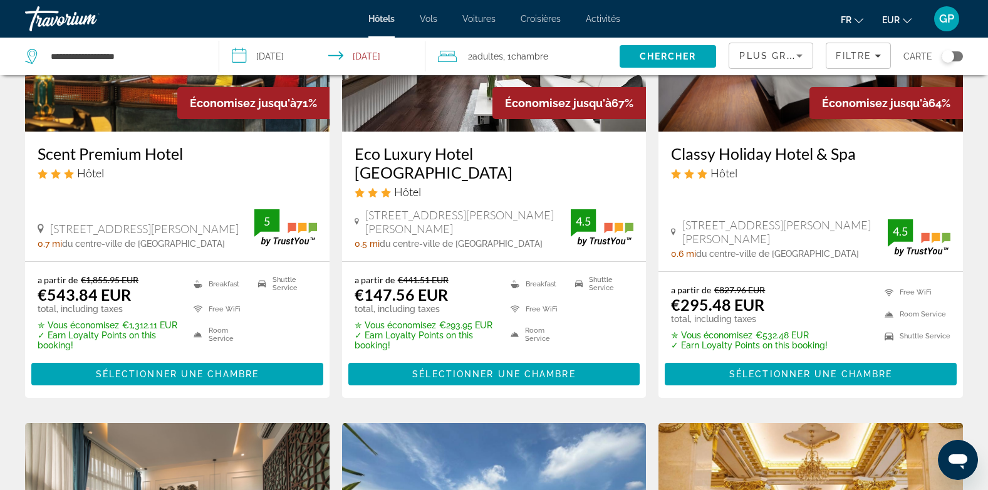
click at [288, 54] on input "**********" at bounding box center [325, 58] width 212 height 41
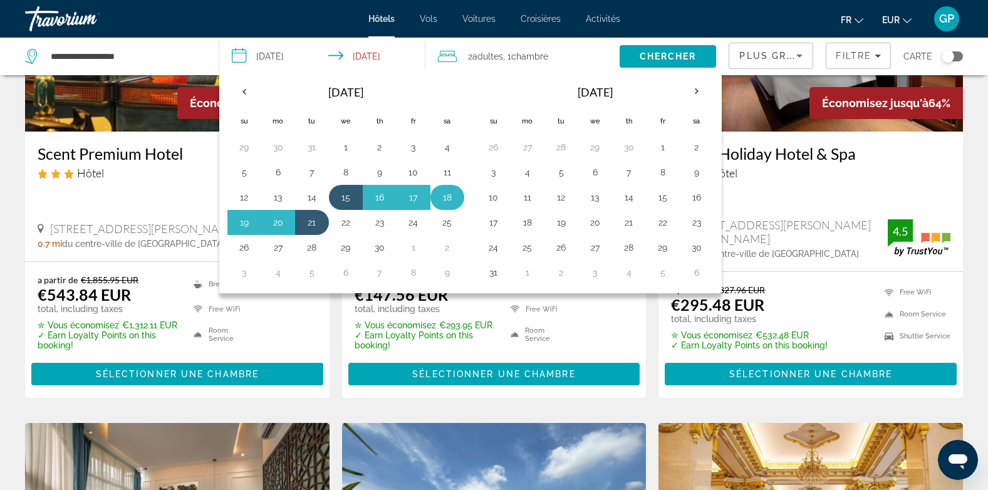
click at [449, 197] on button "18" at bounding box center [447, 198] width 20 height 18
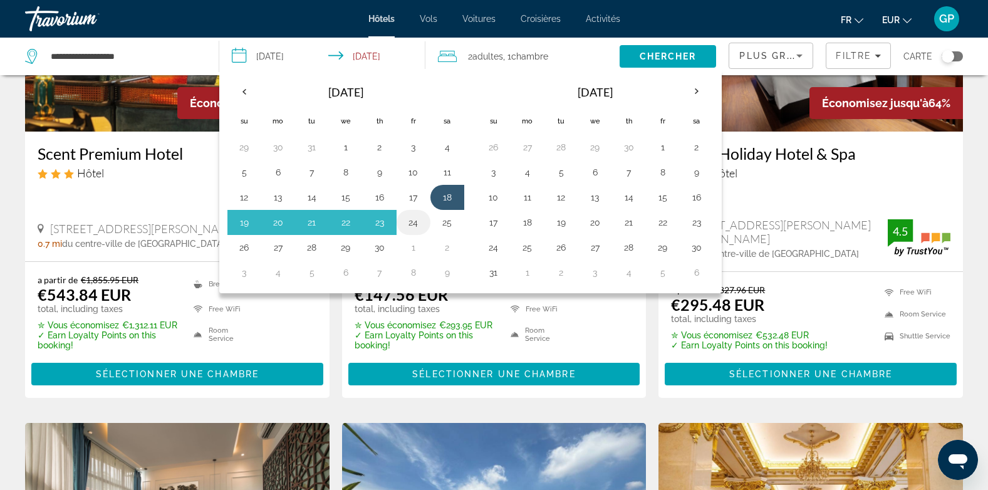
click at [417, 222] on button "24" at bounding box center [413, 223] width 20 height 18
type input "**********"
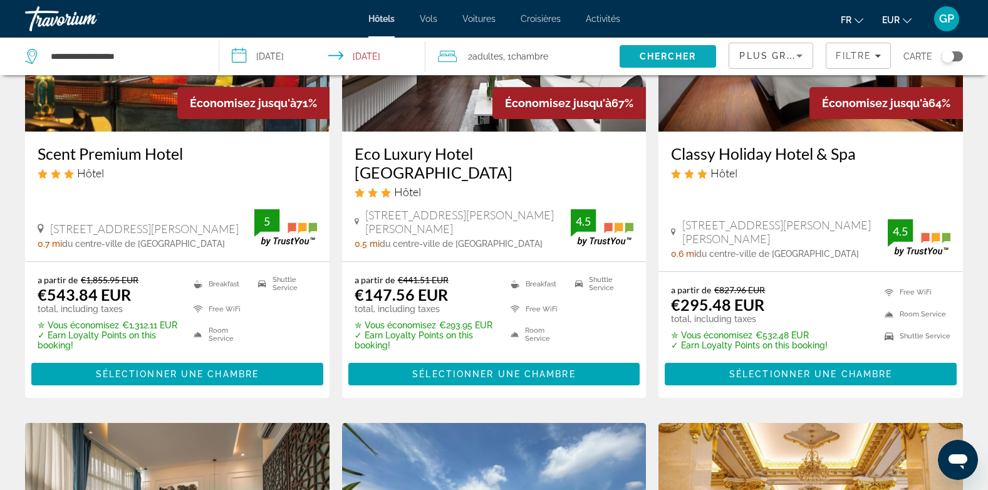
click at [685, 60] on span "Chercher" at bounding box center [668, 56] width 57 height 10
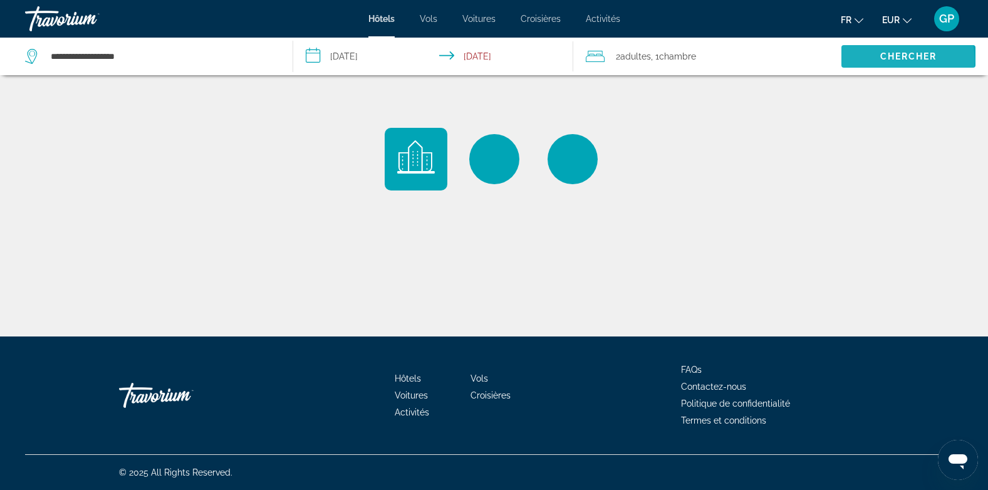
scroll to position [0, 0]
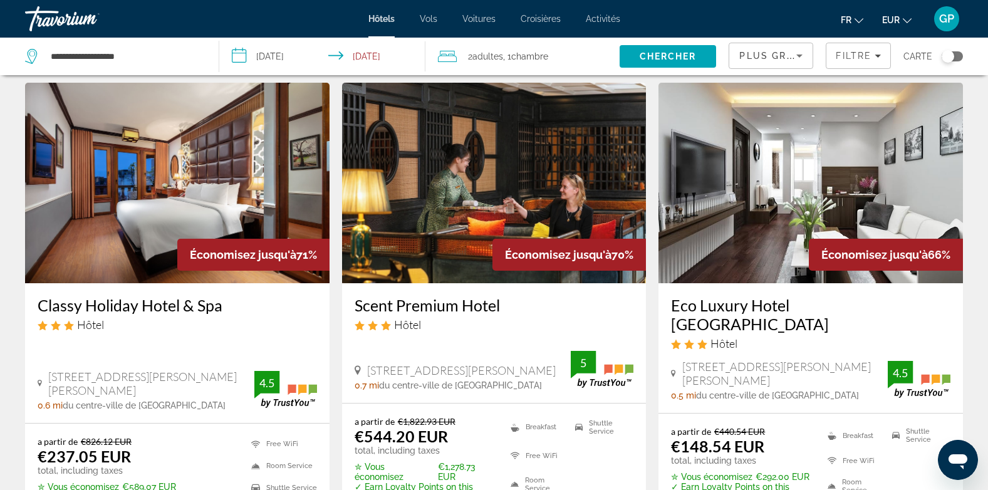
scroll to position [63, 0]
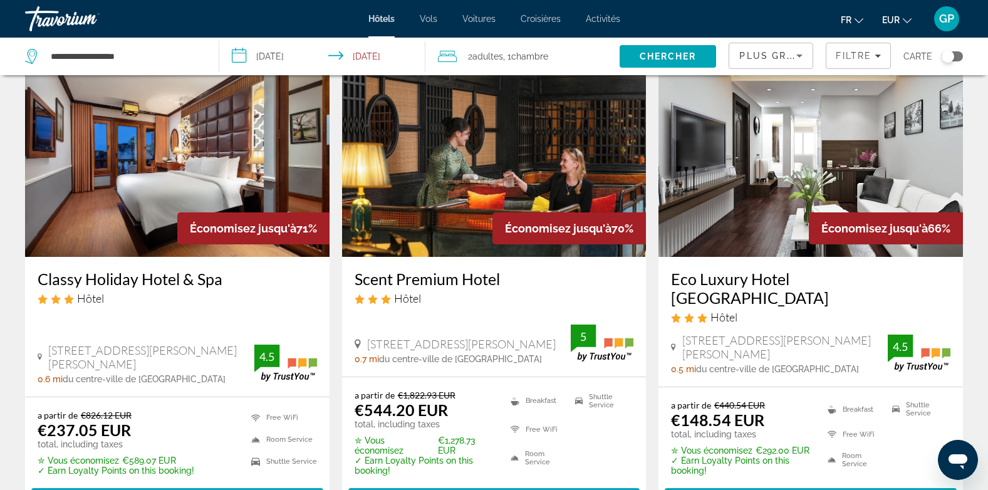
click at [147, 275] on h3 "Classy Holiday Hotel & Spa" at bounding box center [177, 278] width 279 height 19
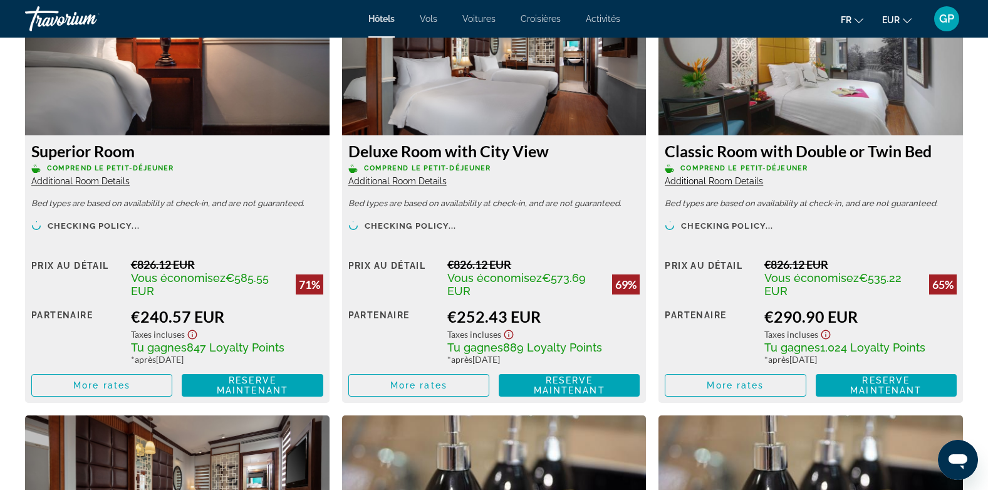
scroll to position [1817, 0]
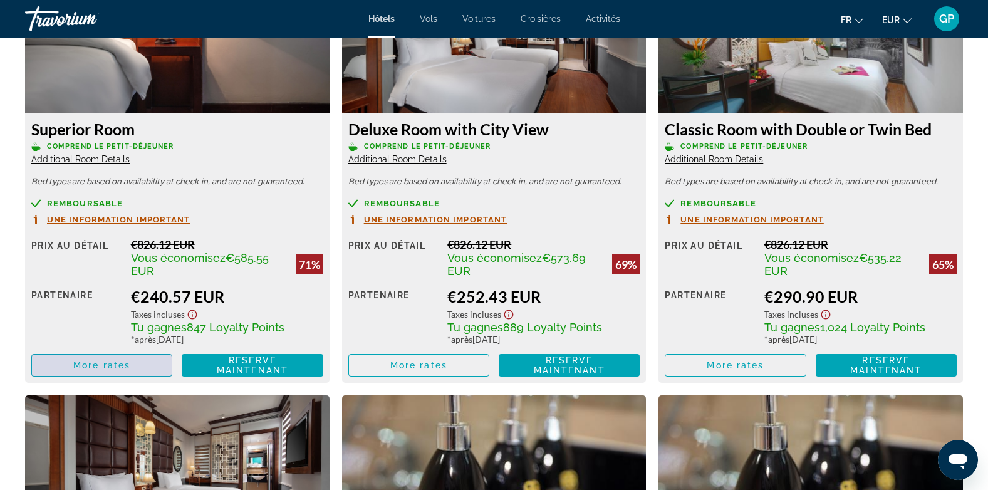
click at [97, 365] on span "More rates" at bounding box center [101, 365] width 57 height 10
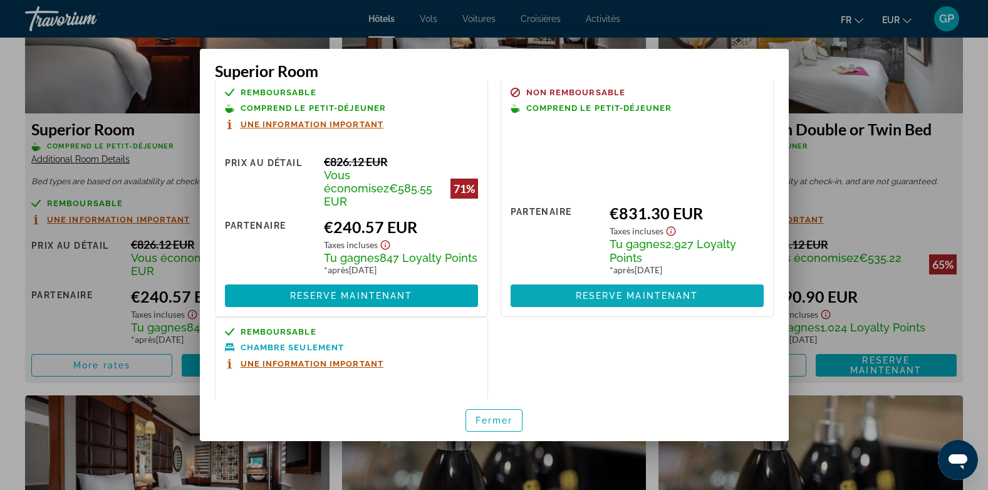
scroll to position [0, 0]
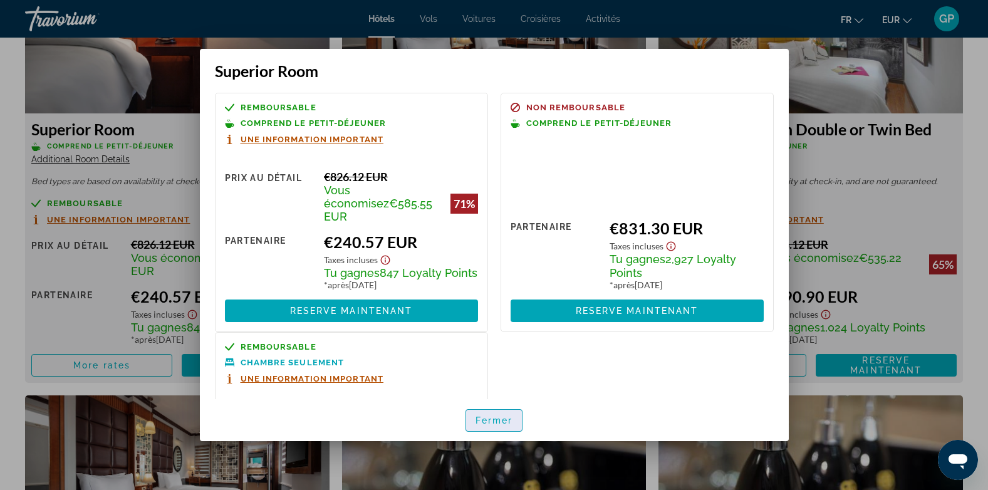
click at [501, 422] on span "Fermer" at bounding box center [494, 420] width 38 height 10
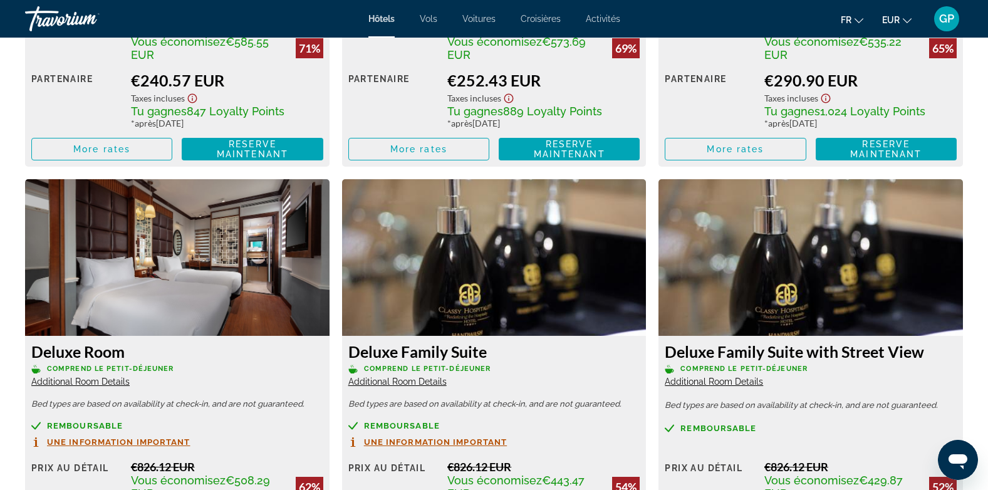
scroll to position [1879, 0]
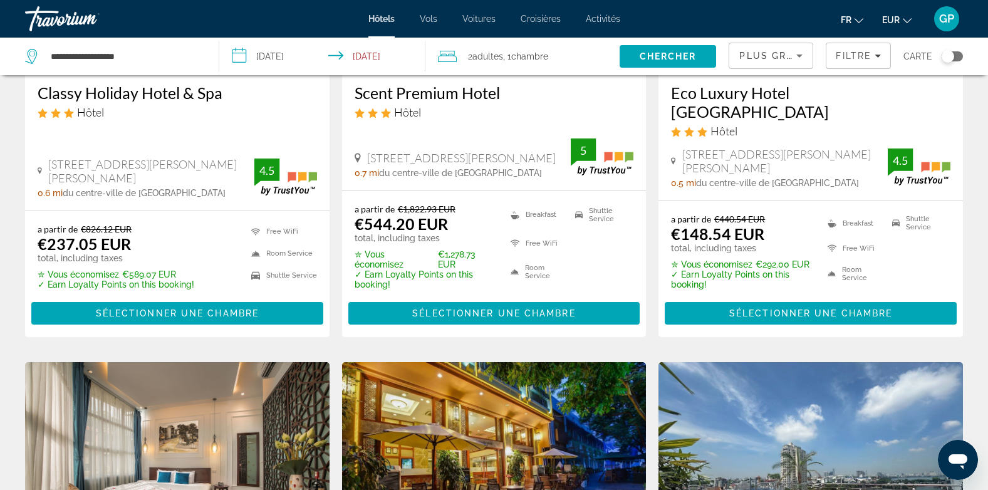
scroll to position [251, 0]
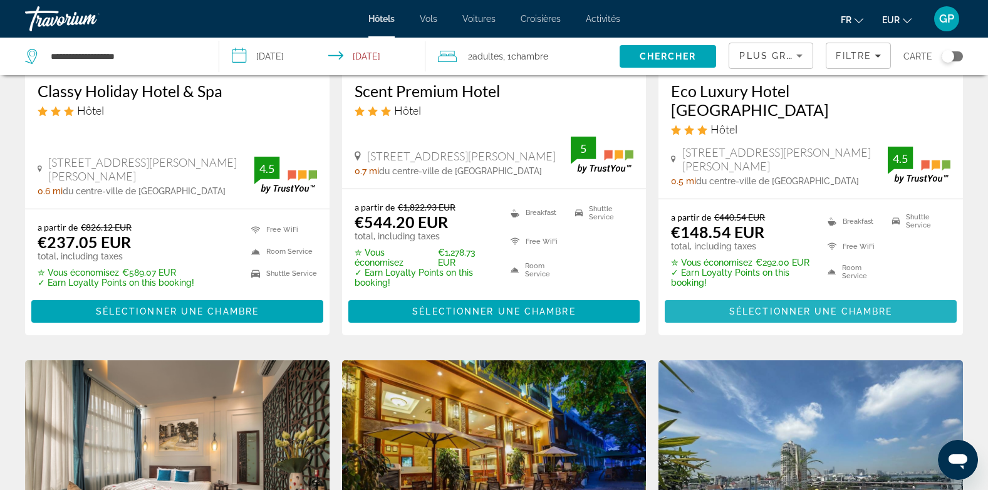
click at [779, 296] on span "Main content" at bounding box center [811, 311] width 292 height 30
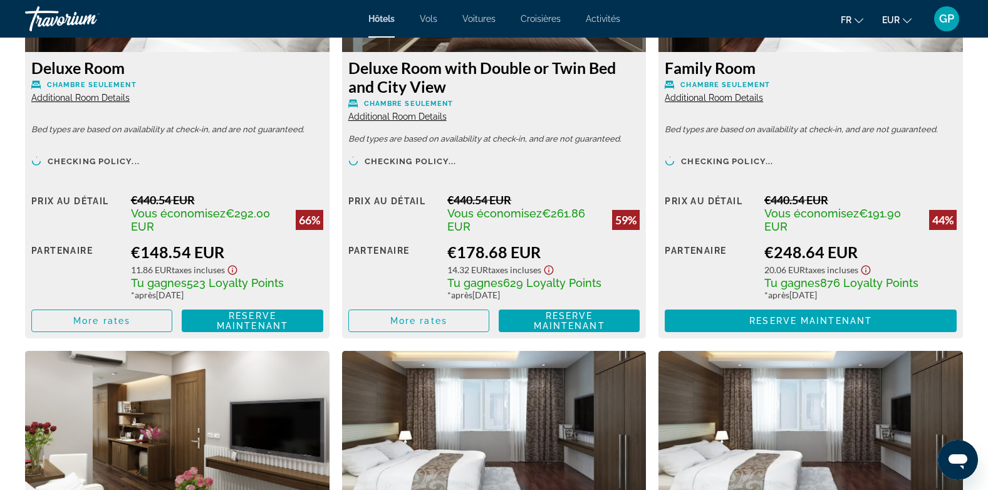
scroll to position [1879, 0]
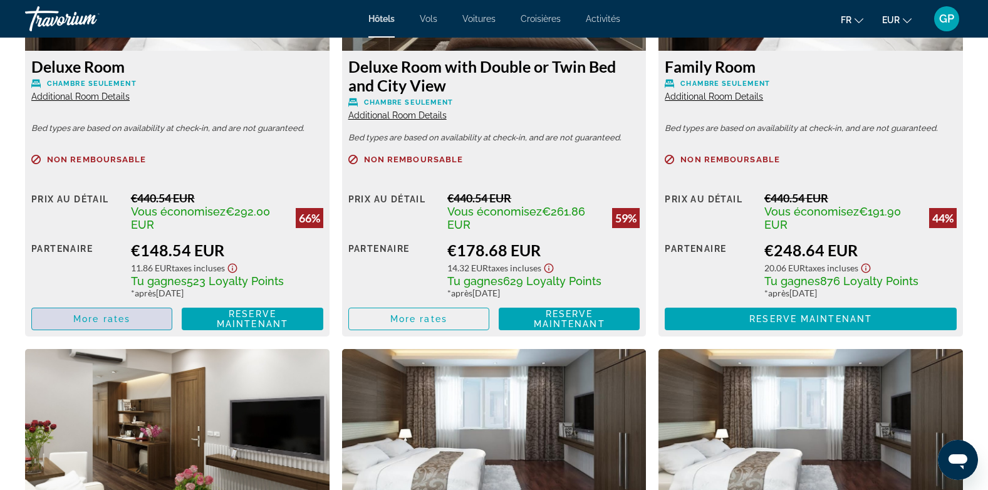
click at [108, 316] on span "More rates" at bounding box center [101, 319] width 57 height 10
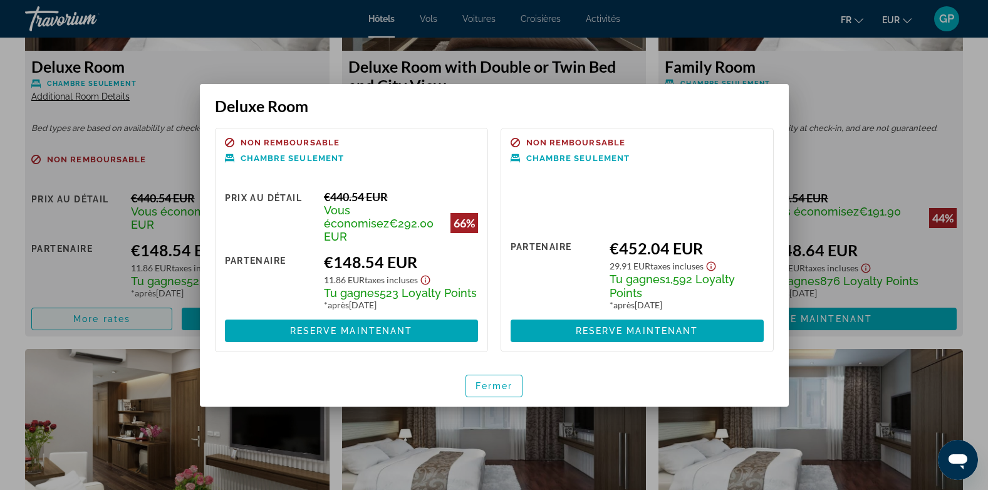
scroll to position [0, 0]
click at [489, 373] on span "button" at bounding box center [494, 386] width 56 height 30
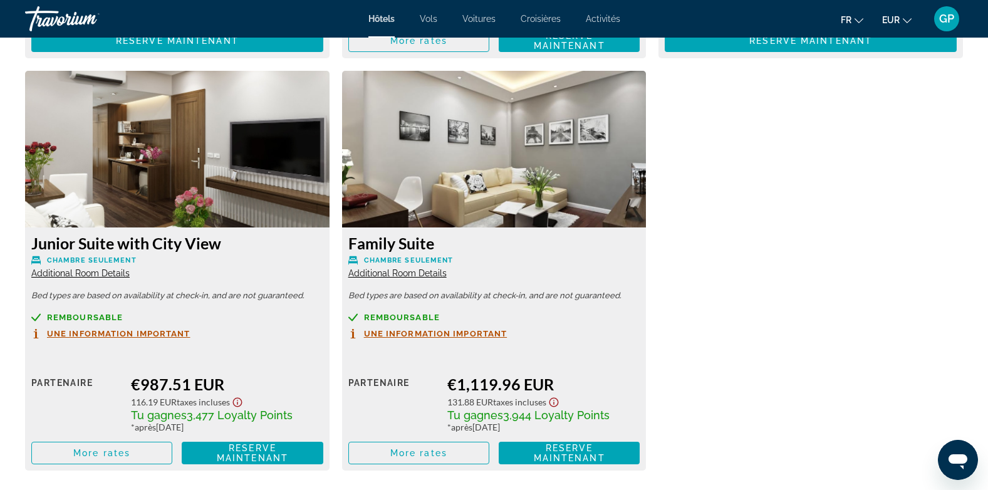
scroll to position [2631, 0]
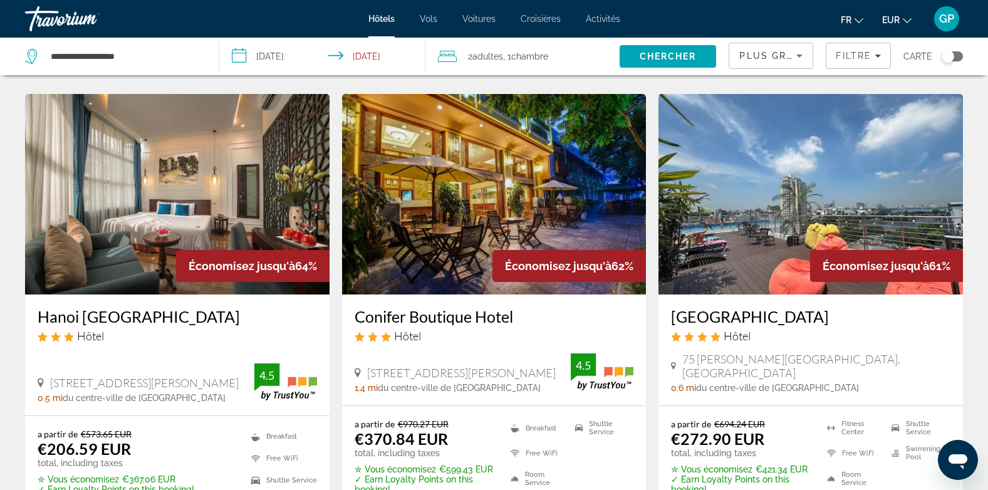
scroll to position [564, 0]
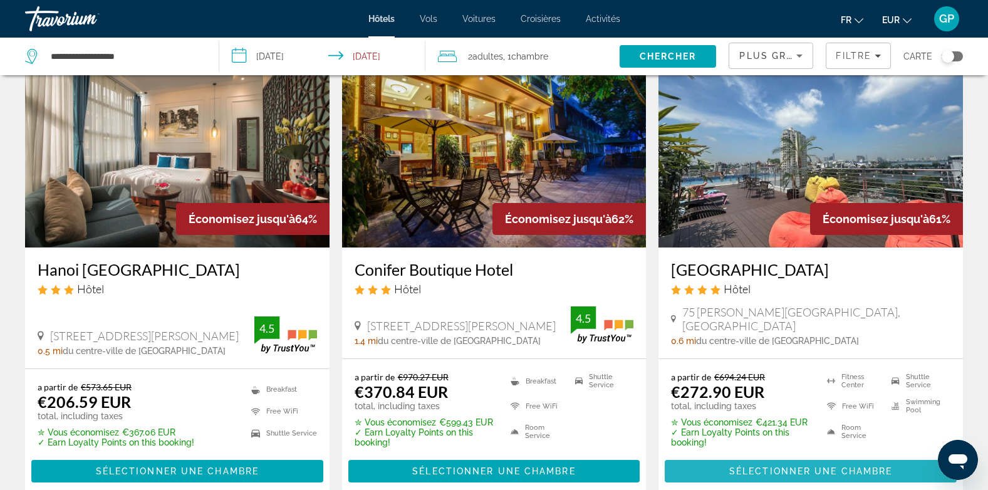
click at [803, 466] on span "Sélectionner une chambre" at bounding box center [810, 471] width 163 height 10
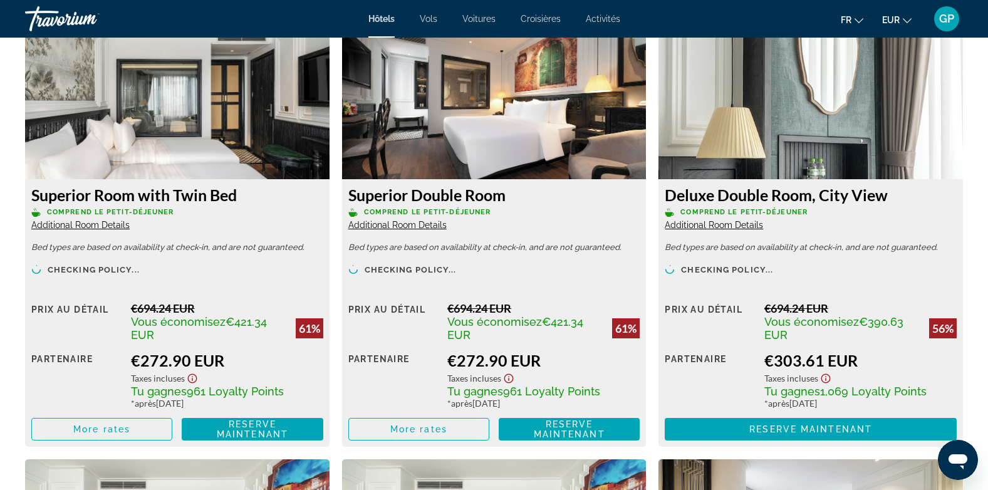
scroll to position [1754, 0]
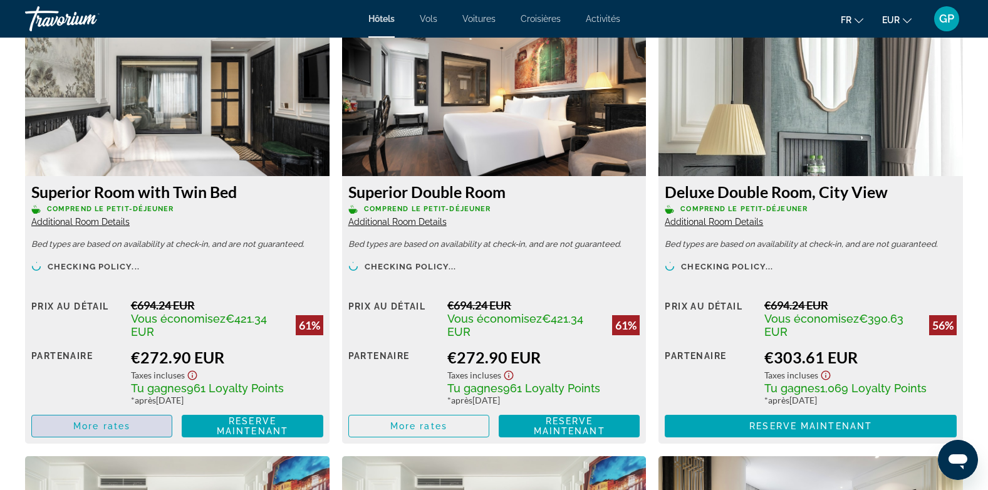
click at [83, 427] on span "More rates" at bounding box center [101, 426] width 57 height 10
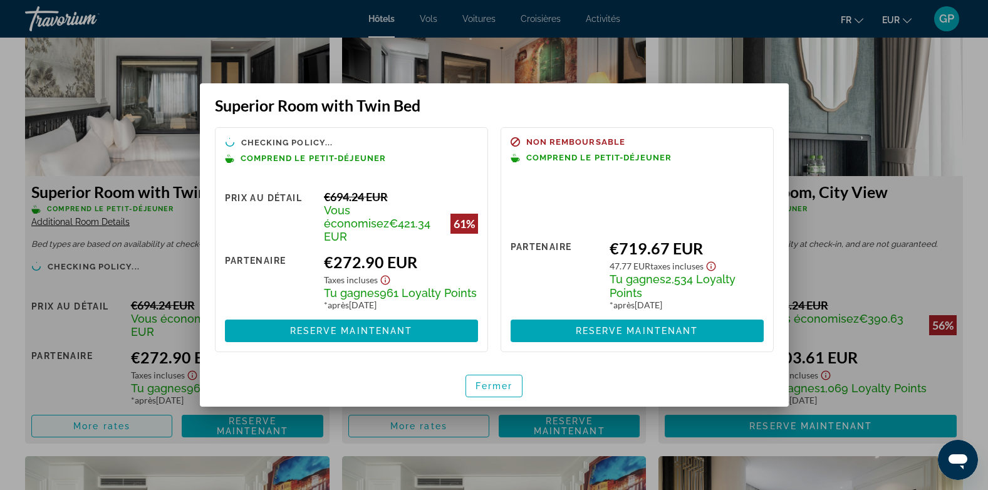
scroll to position [0, 0]
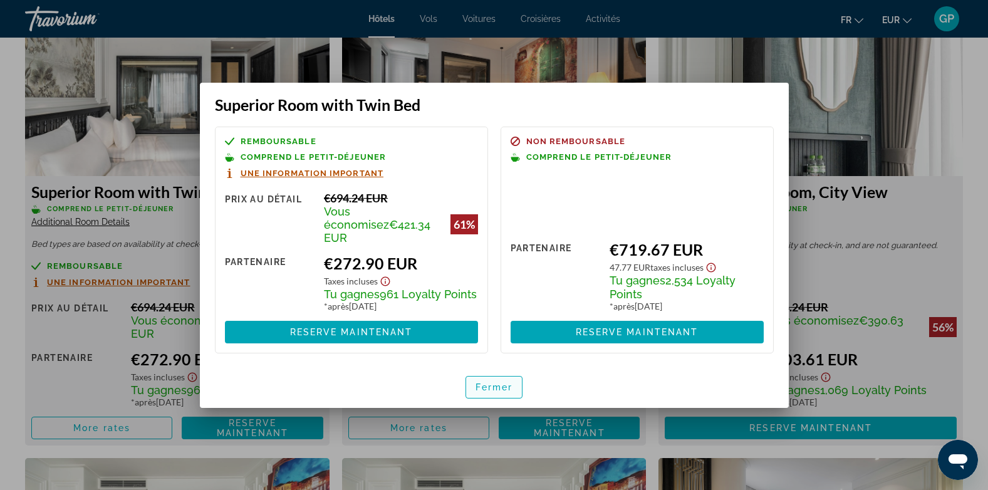
click at [494, 382] on span "Fermer" at bounding box center [494, 387] width 38 height 10
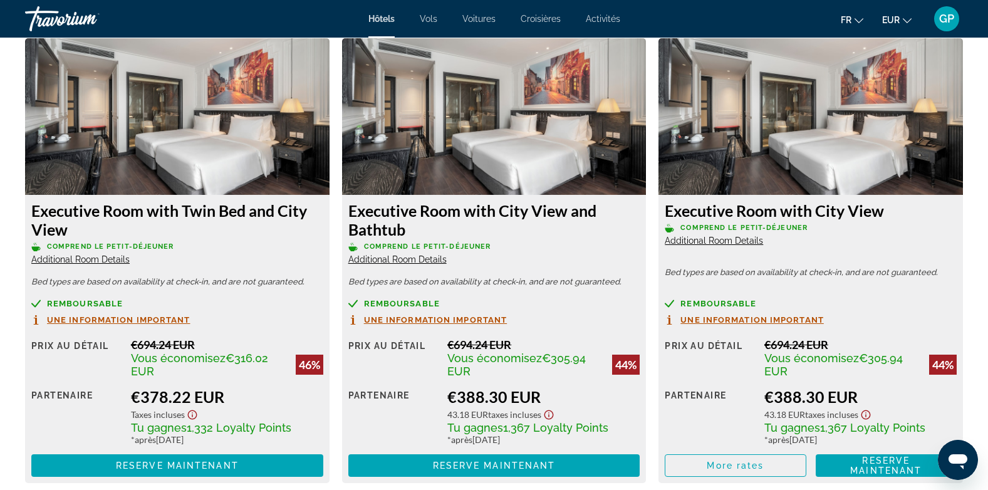
scroll to position [2381, 0]
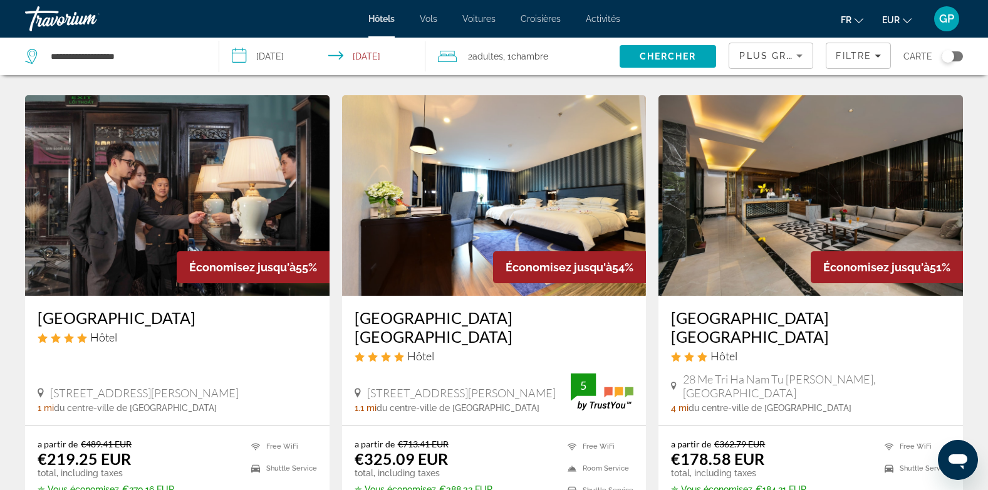
scroll to position [1504, 0]
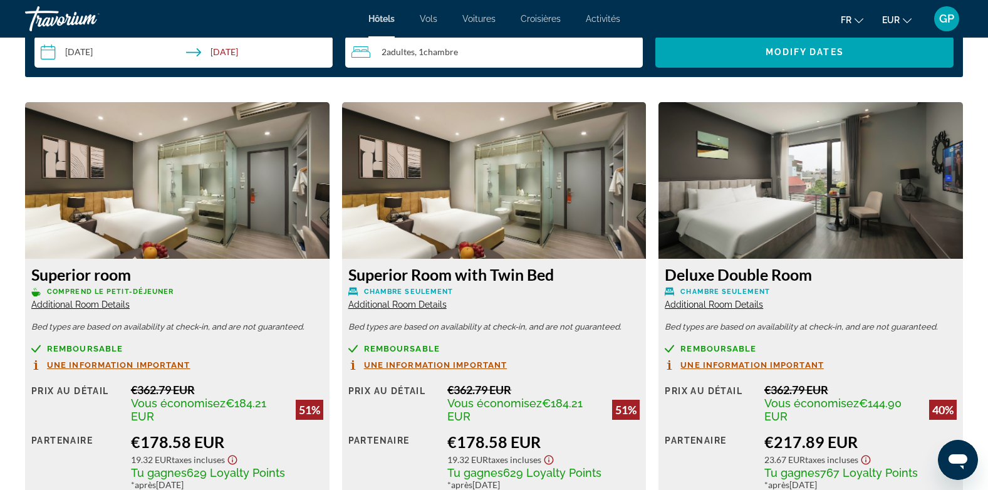
scroll to position [1817, 0]
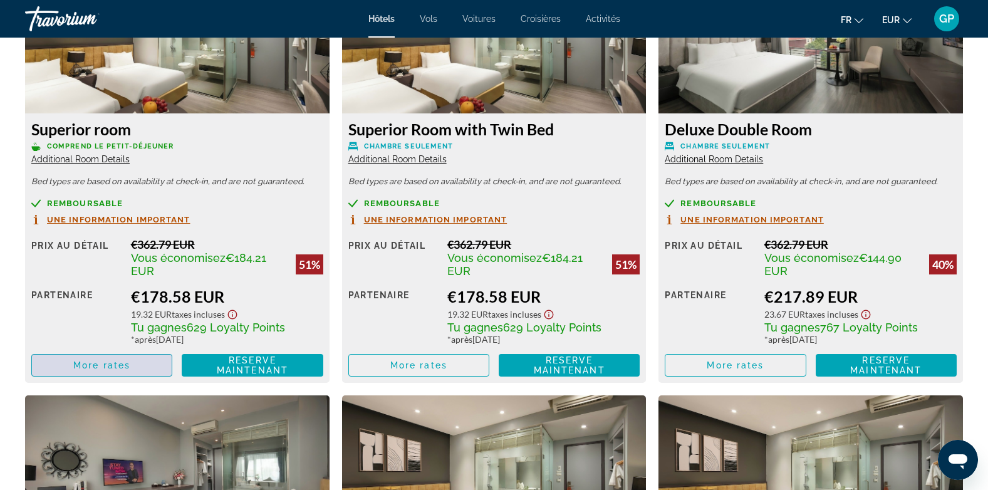
click at [82, 366] on span "More rates" at bounding box center [101, 365] width 57 height 10
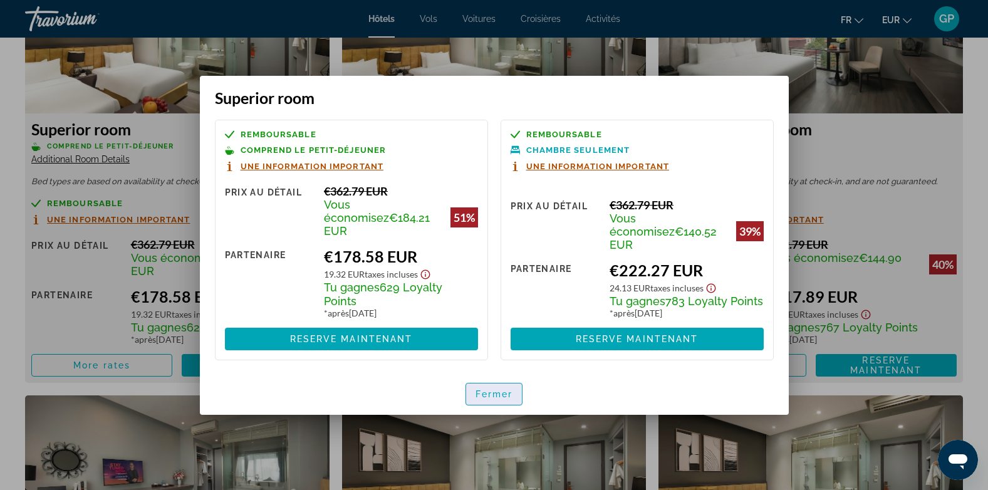
click at [489, 392] on span "button" at bounding box center [494, 394] width 56 height 30
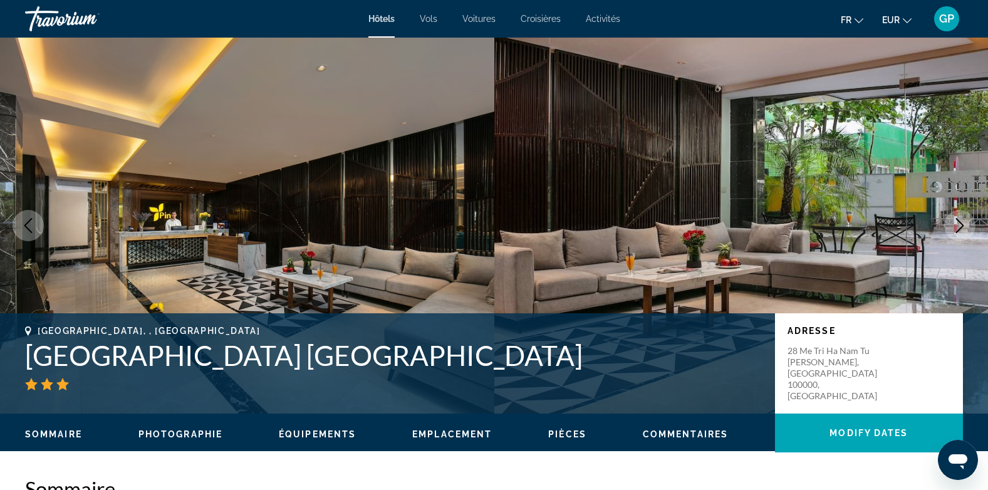
scroll to position [1817, 0]
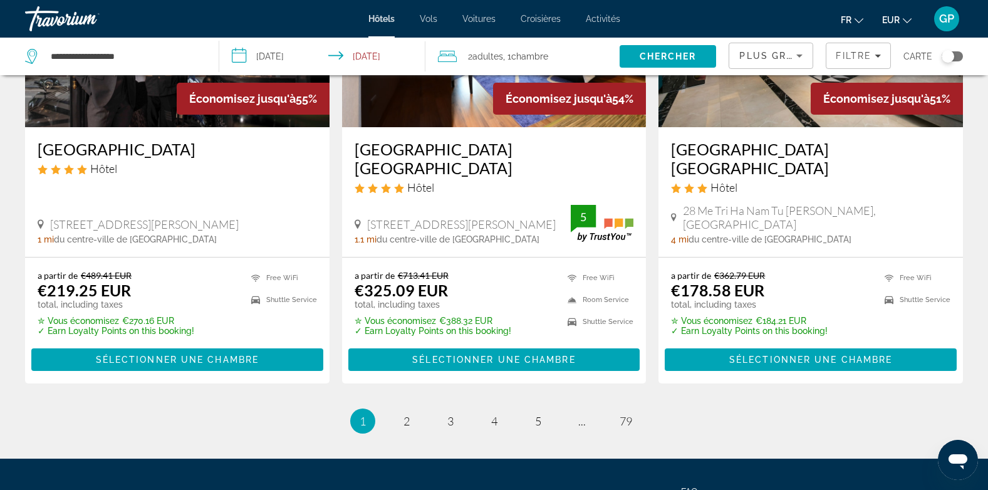
scroll to position [1733, 0]
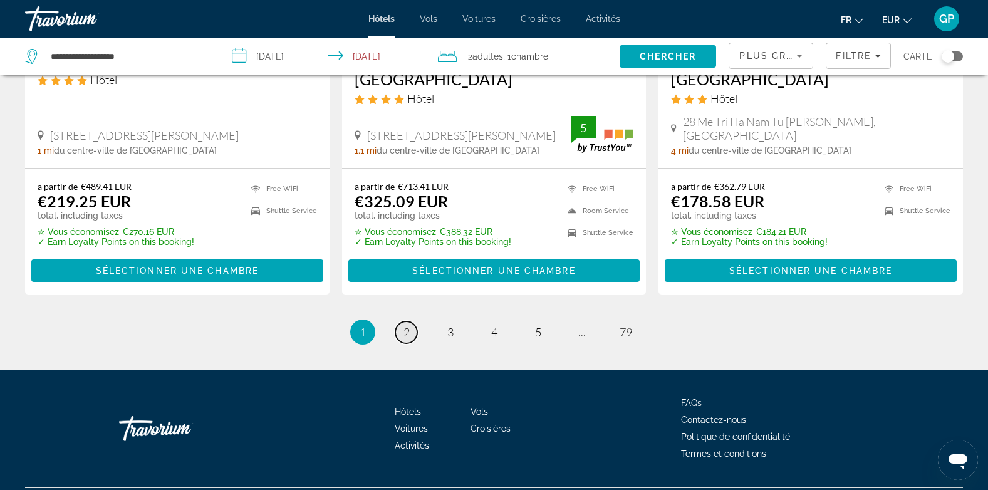
click at [403, 325] on span "2" at bounding box center [406, 332] width 6 height 14
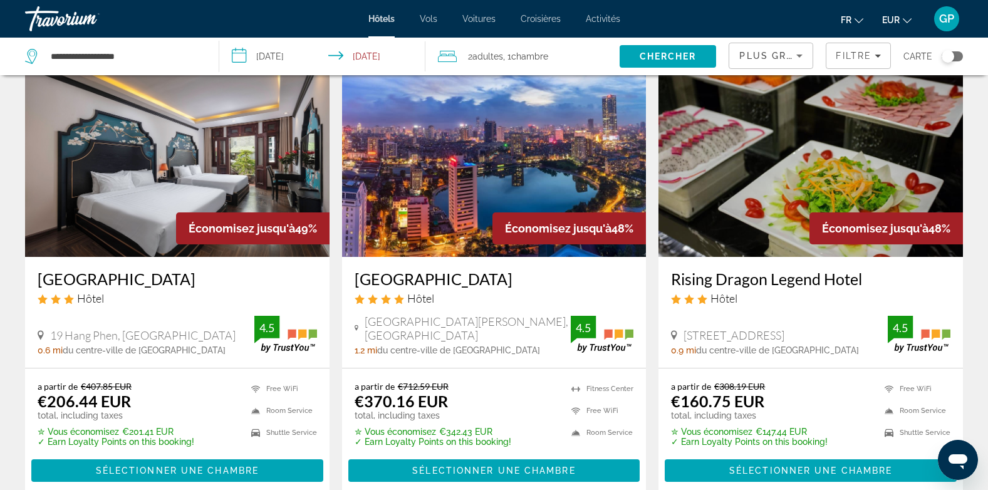
scroll to position [125, 0]
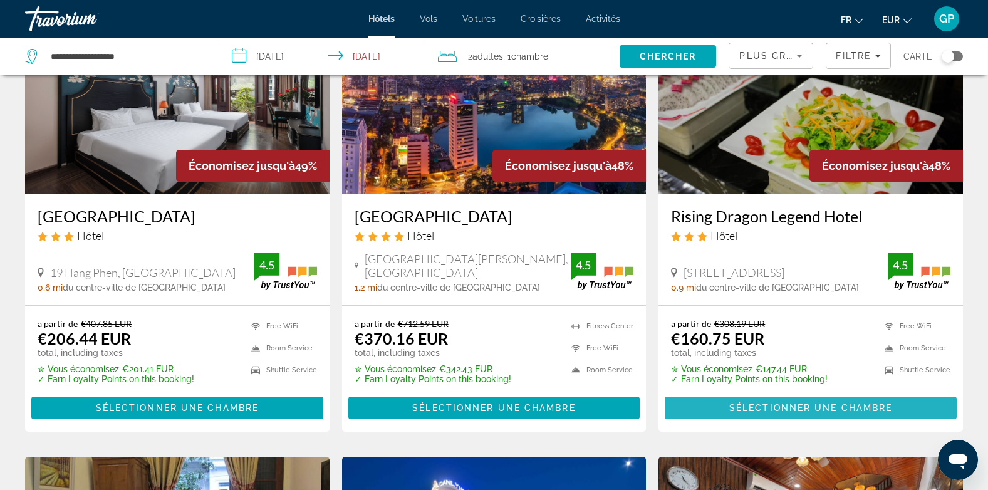
click at [814, 408] on span "Sélectionner une chambre" at bounding box center [810, 408] width 163 height 10
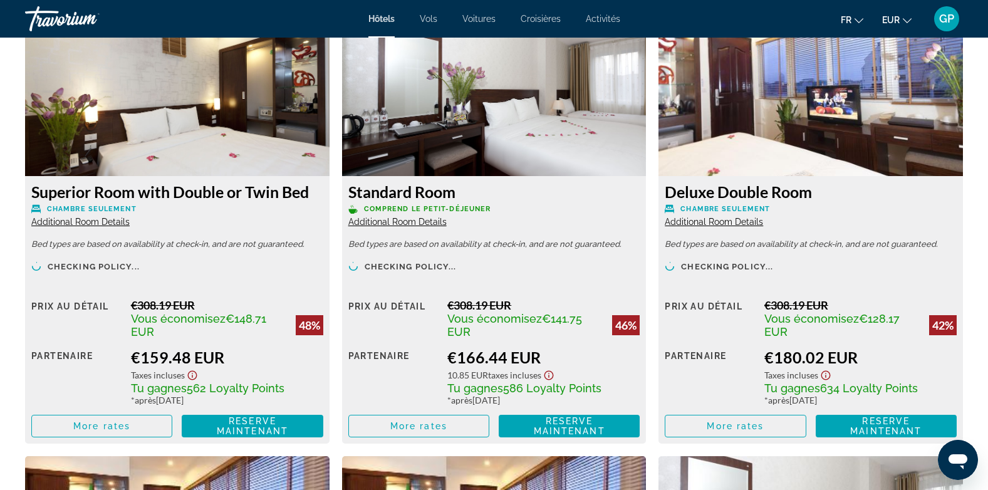
scroll to position [1817, 0]
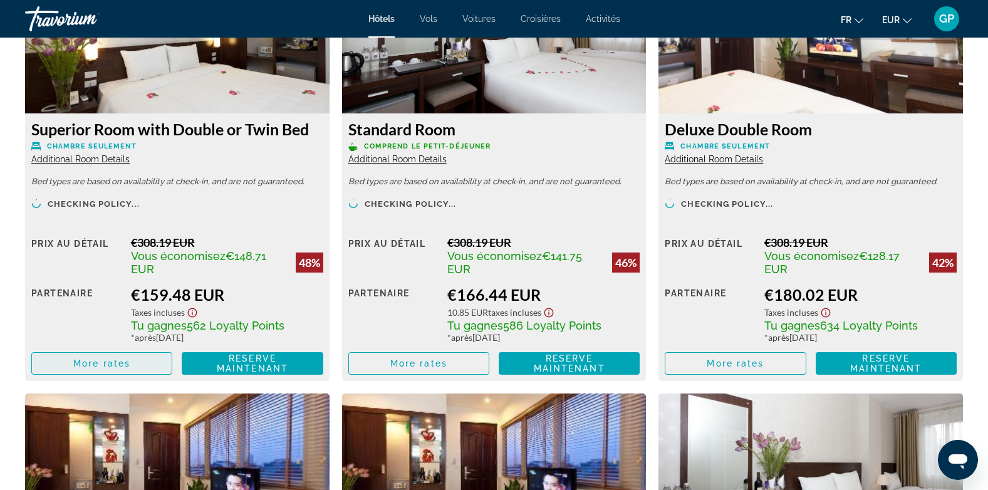
click at [128, 370] on span "Main content" at bounding box center [102, 363] width 140 height 30
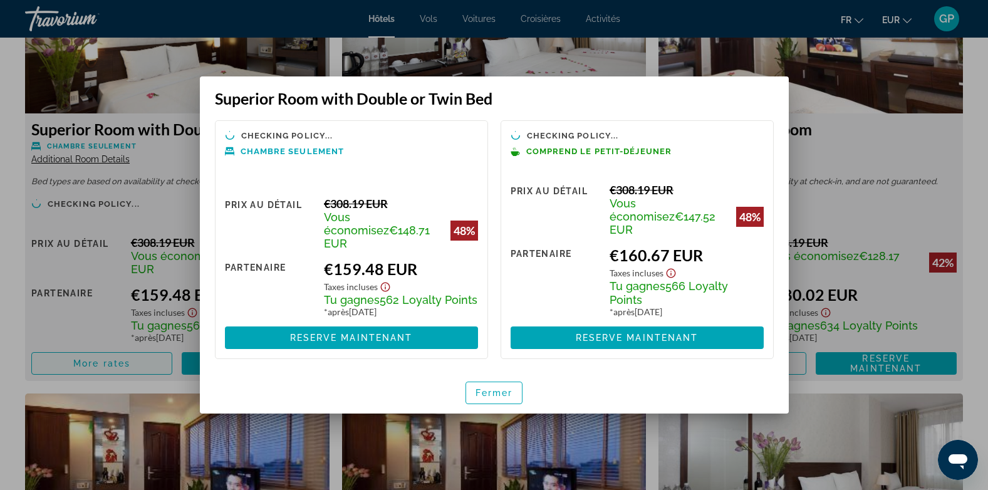
scroll to position [0, 0]
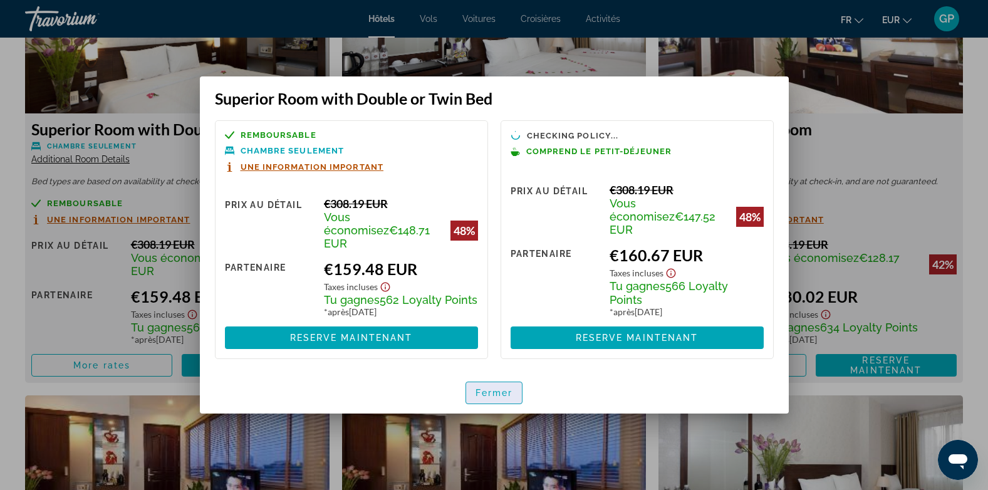
click at [490, 389] on span "Fermer" at bounding box center [494, 393] width 38 height 10
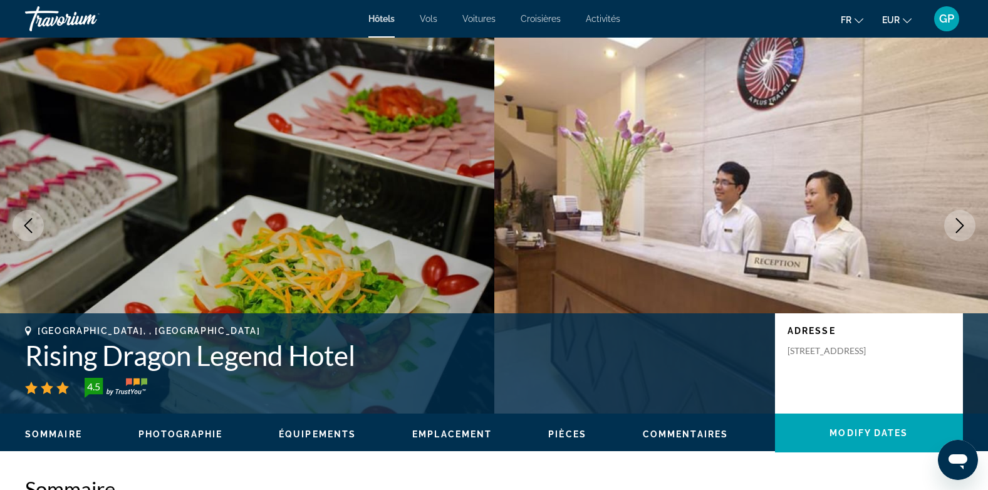
scroll to position [1817, 0]
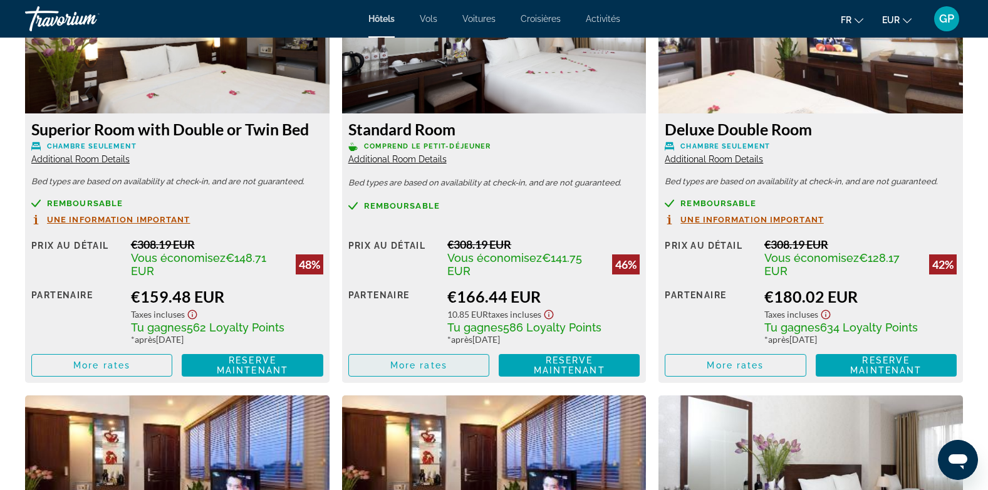
click at [434, 358] on span "Main content" at bounding box center [419, 365] width 140 height 30
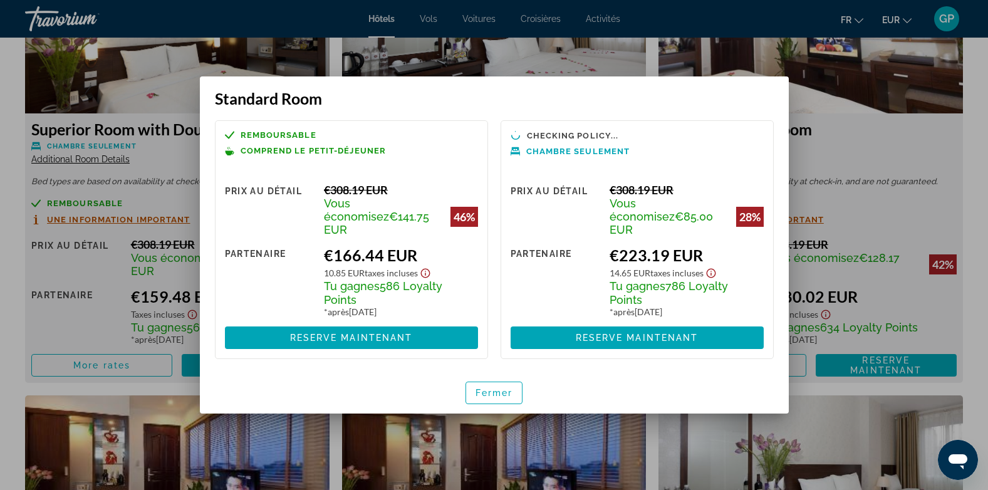
scroll to position [0, 0]
click at [470, 390] on span "button" at bounding box center [494, 393] width 56 height 30
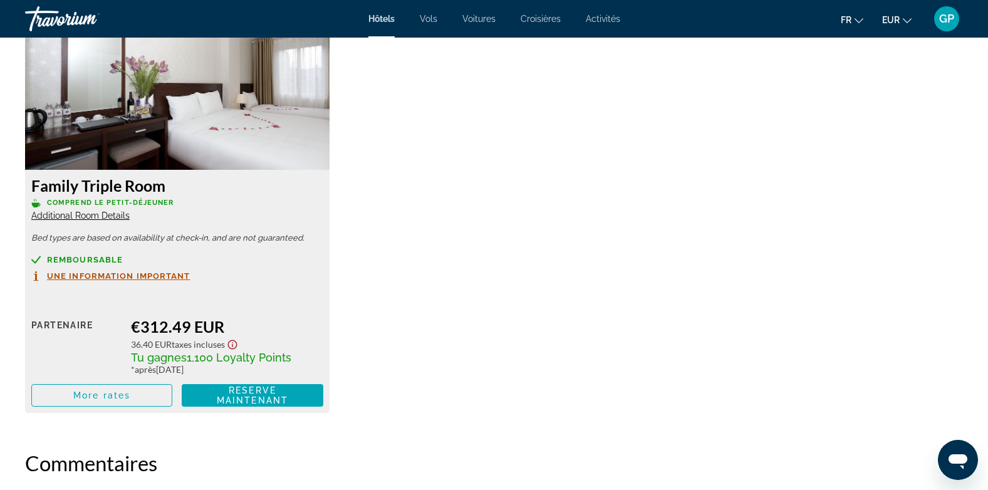
scroll to position [2819, 0]
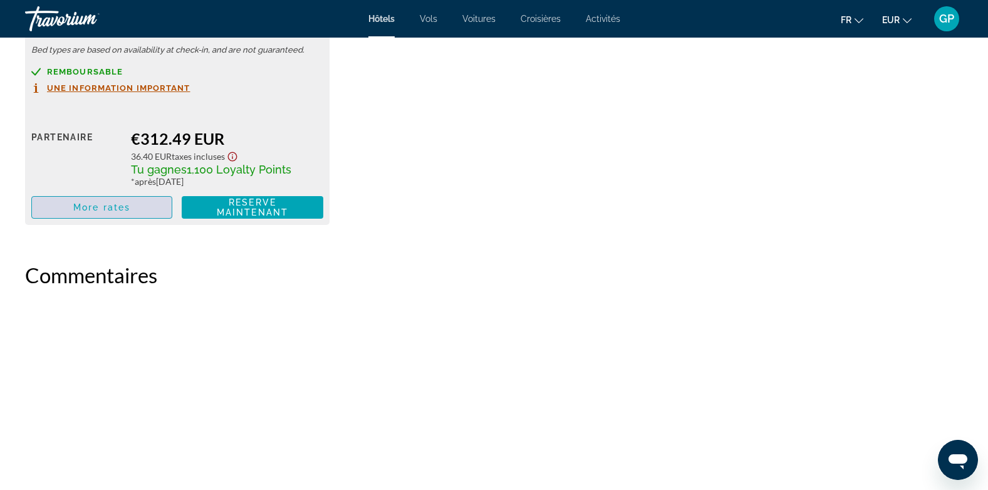
click at [83, 212] on span "More rates" at bounding box center [101, 207] width 57 height 10
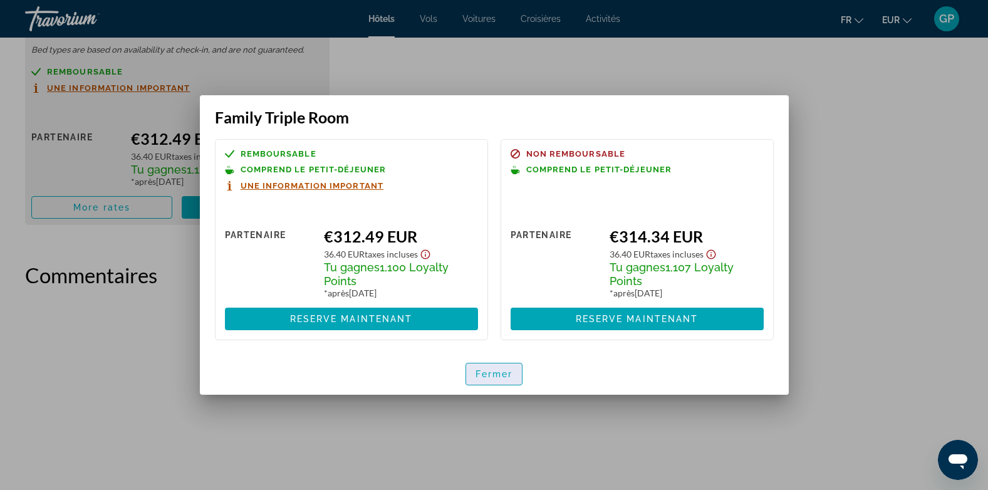
click at [486, 371] on span "Fermer" at bounding box center [494, 374] width 38 height 10
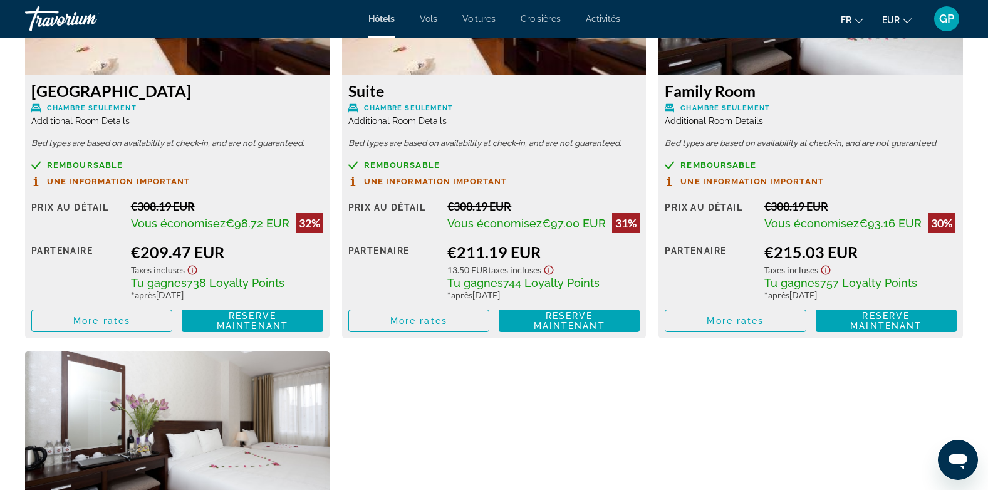
scroll to position [2255, 0]
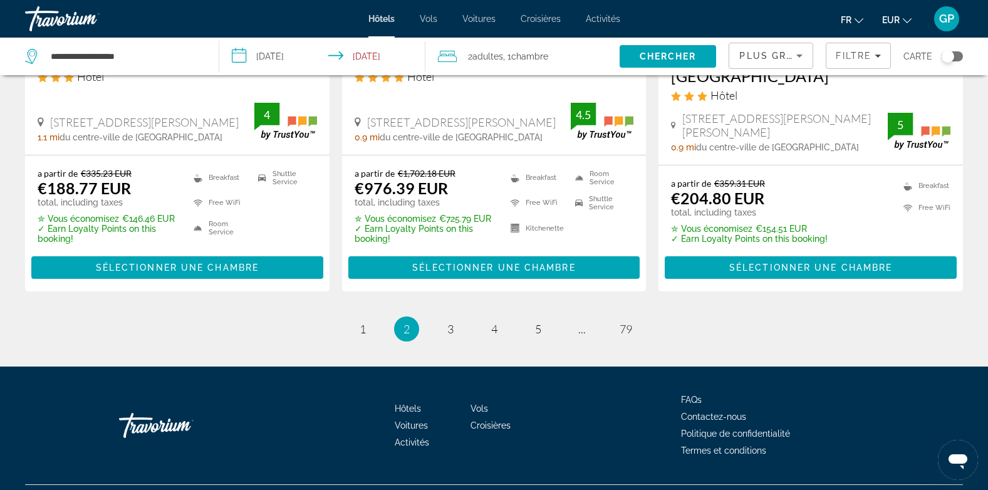
scroll to position [1723, 0]
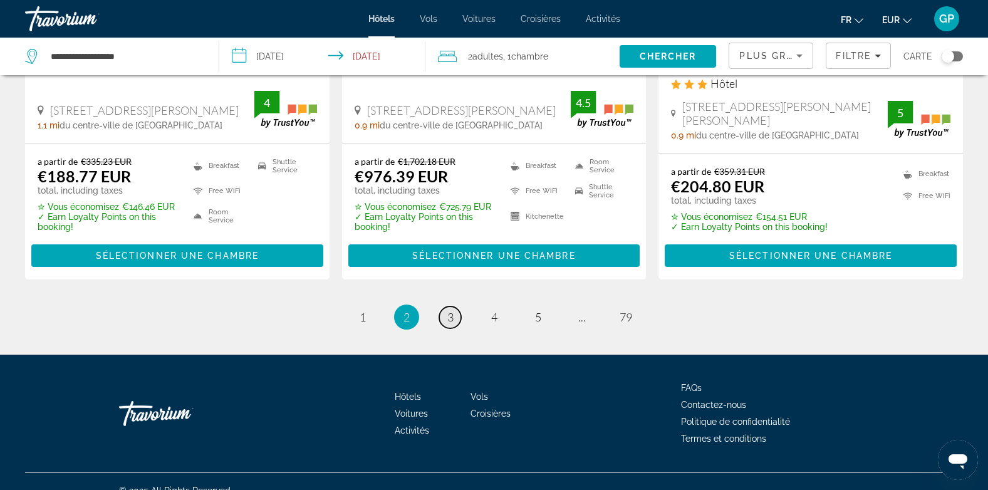
click at [452, 310] on span "3" at bounding box center [450, 317] width 6 height 14
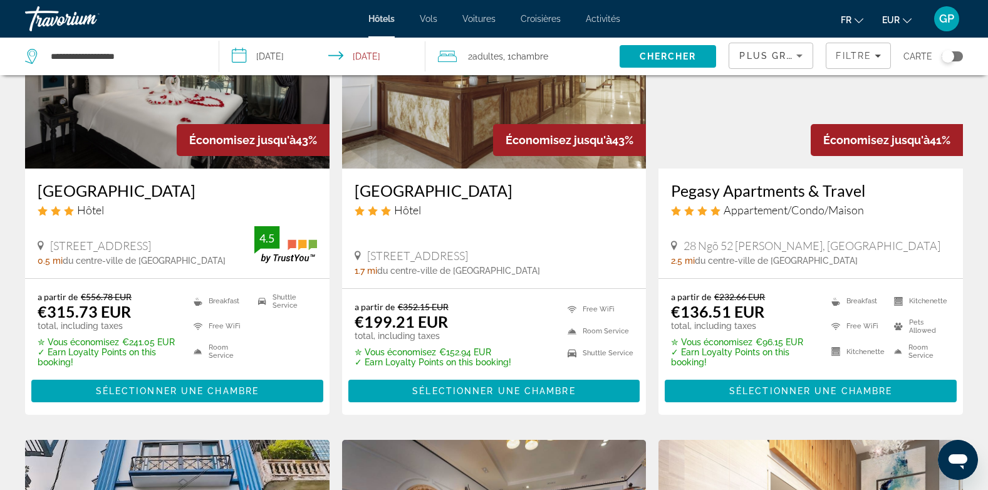
scroll to position [188, 0]
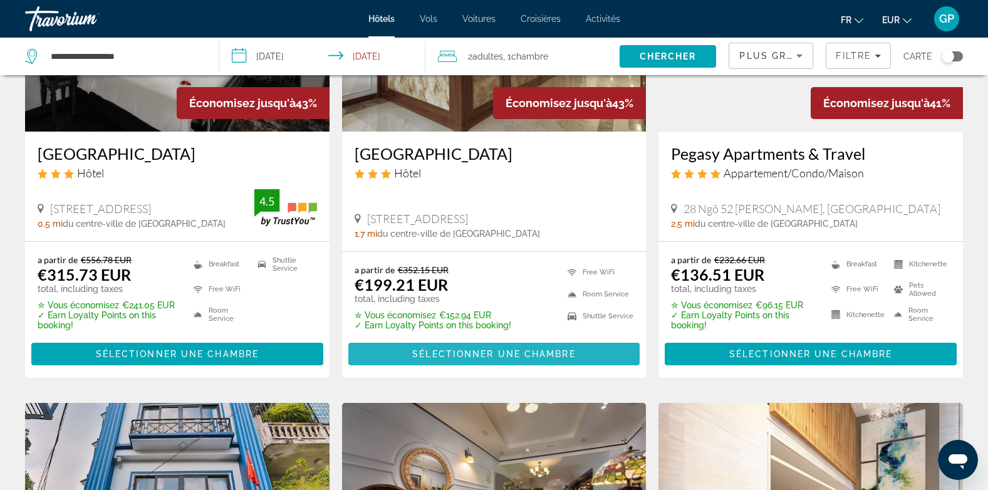
click at [502, 351] on span "Sélectionner une chambre" at bounding box center [493, 354] width 163 height 10
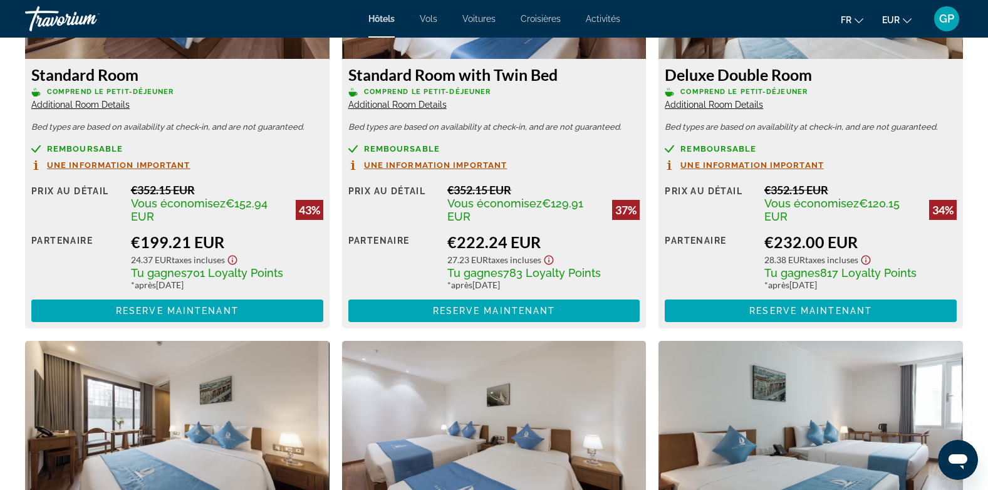
scroll to position [1879, 0]
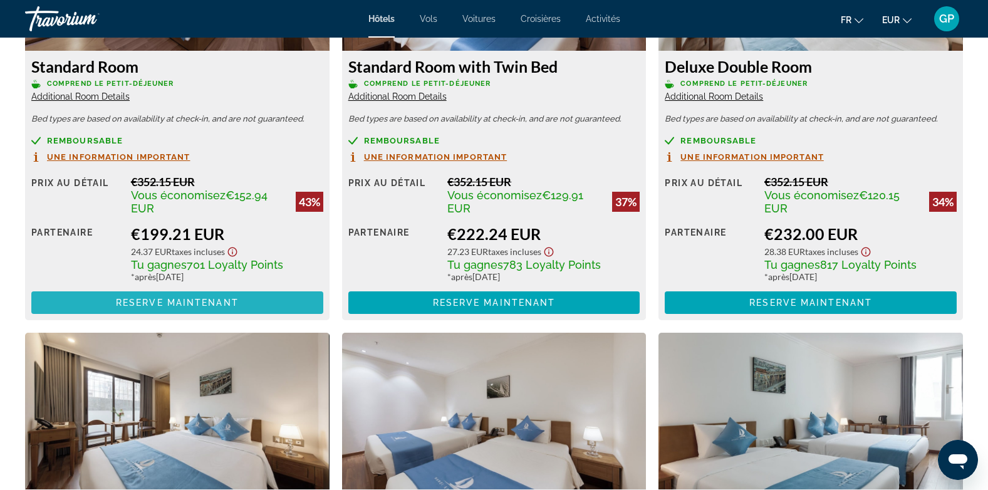
click at [180, 305] on span "Reserve maintenant" at bounding box center [177, 303] width 123 height 10
